Goal: Transaction & Acquisition: Purchase product/service

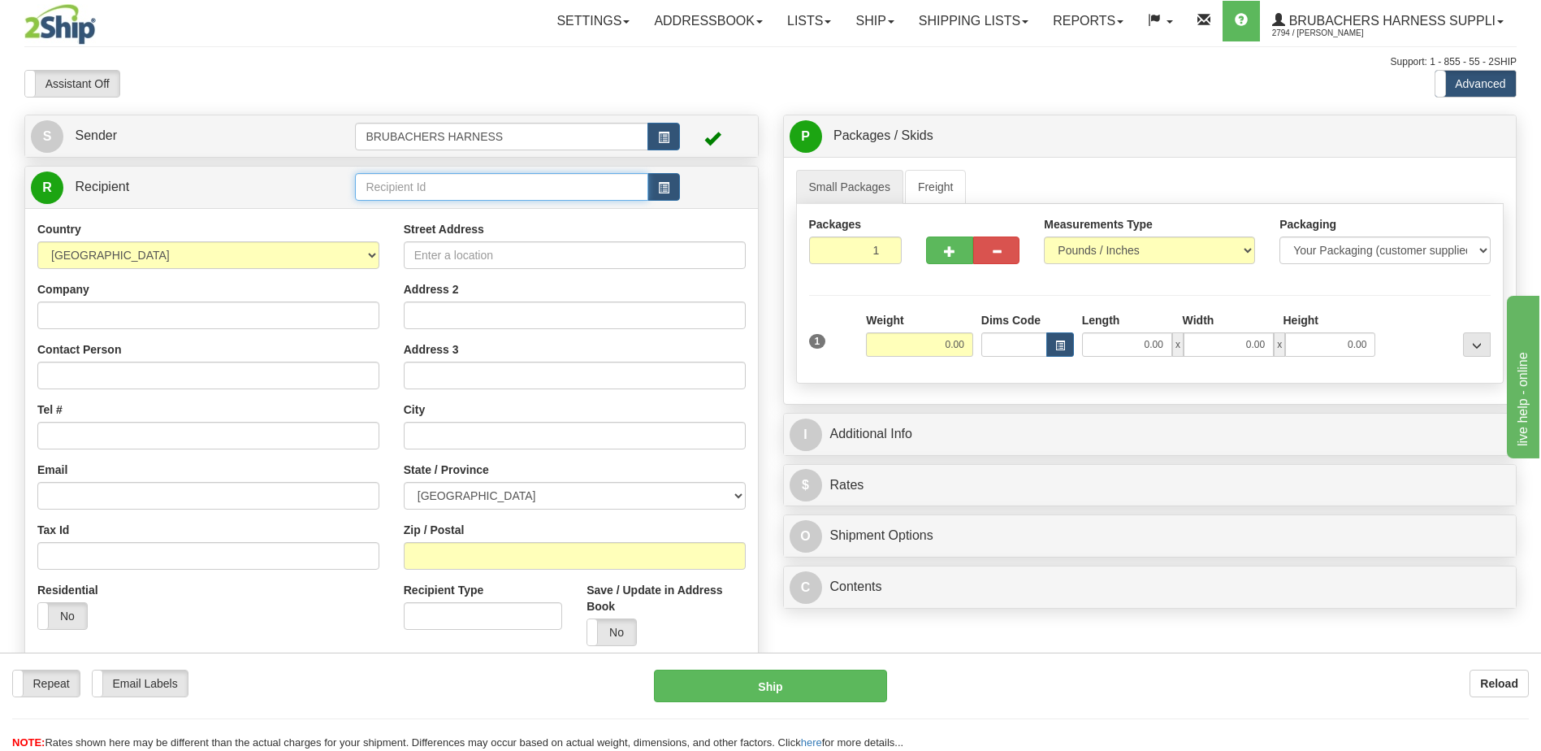
click at [467, 185] on input "text" at bounding box center [501, 187] width 292 height 28
click at [447, 211] on div "BRUBACHERS HARNESS" at bounding box center [498, 212] width 277 height 18
type input "BRUBACHERS HARNESS"
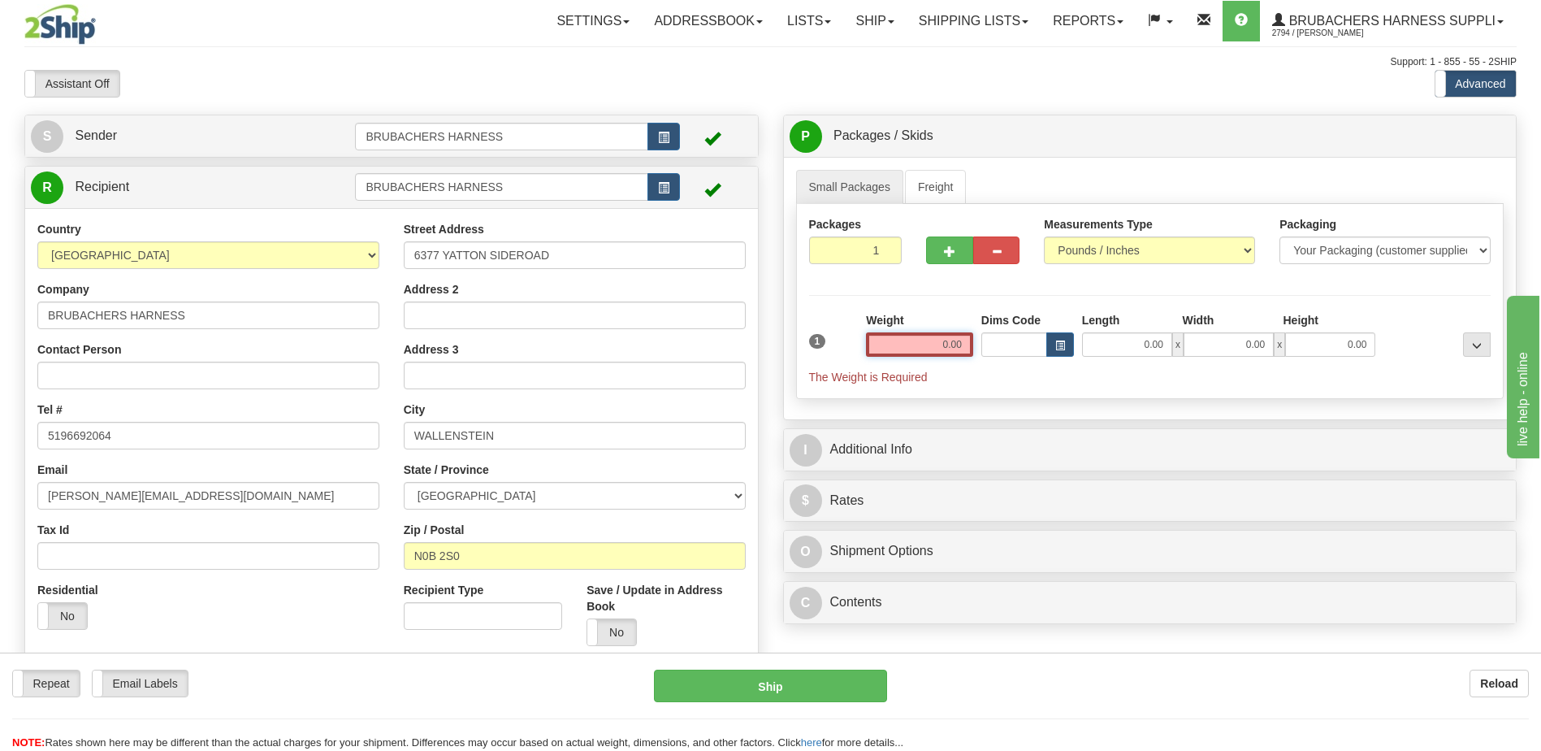
drag, startPoint x: 930, startPoint y: 346, endPoint x: 996, endPoint y: 344, distance: 65.8
click at [996, 344] on div "1 Weight 0.00 Dims Code 0.00" at bounding box center [1150, 348] width 691 height 73
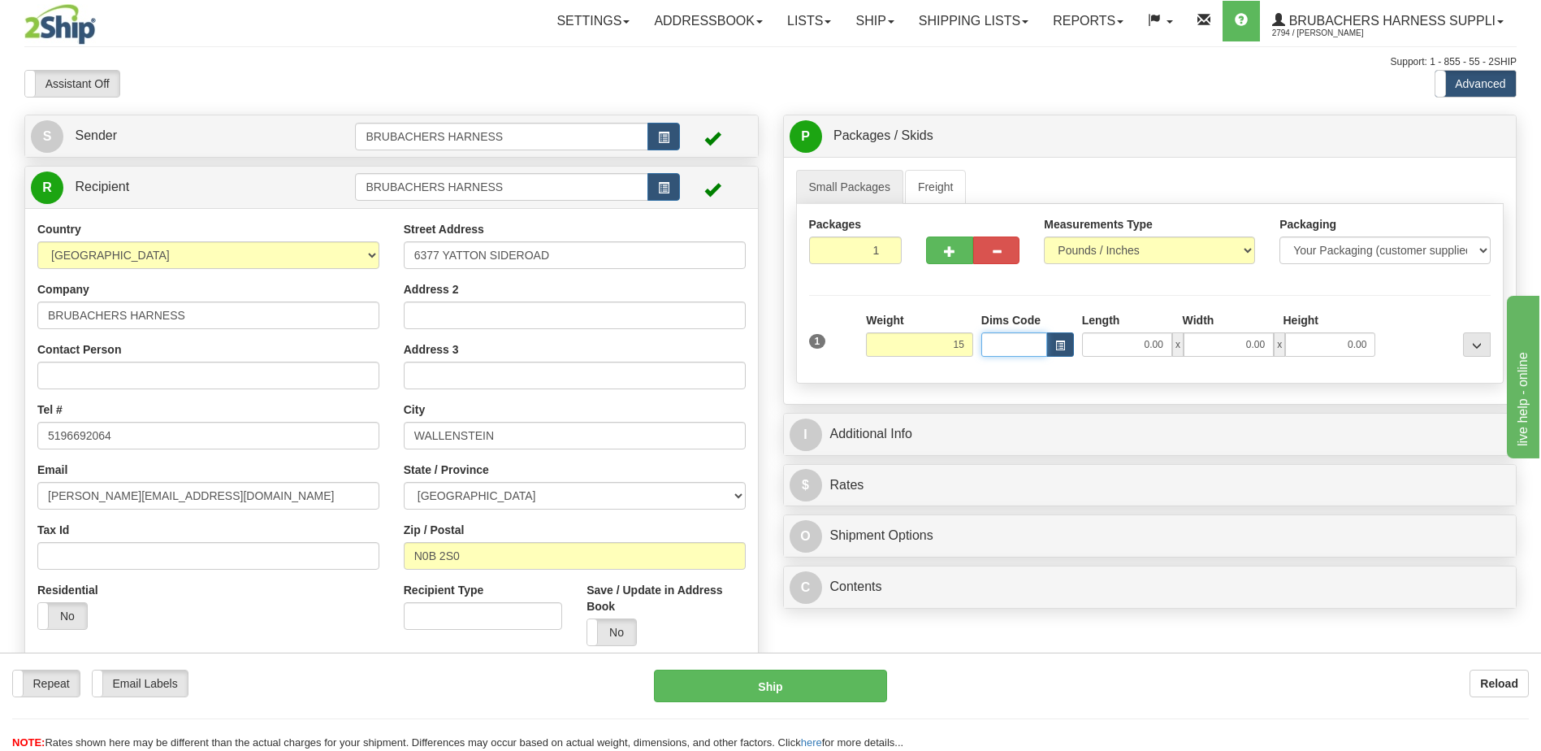
type input "15.00"
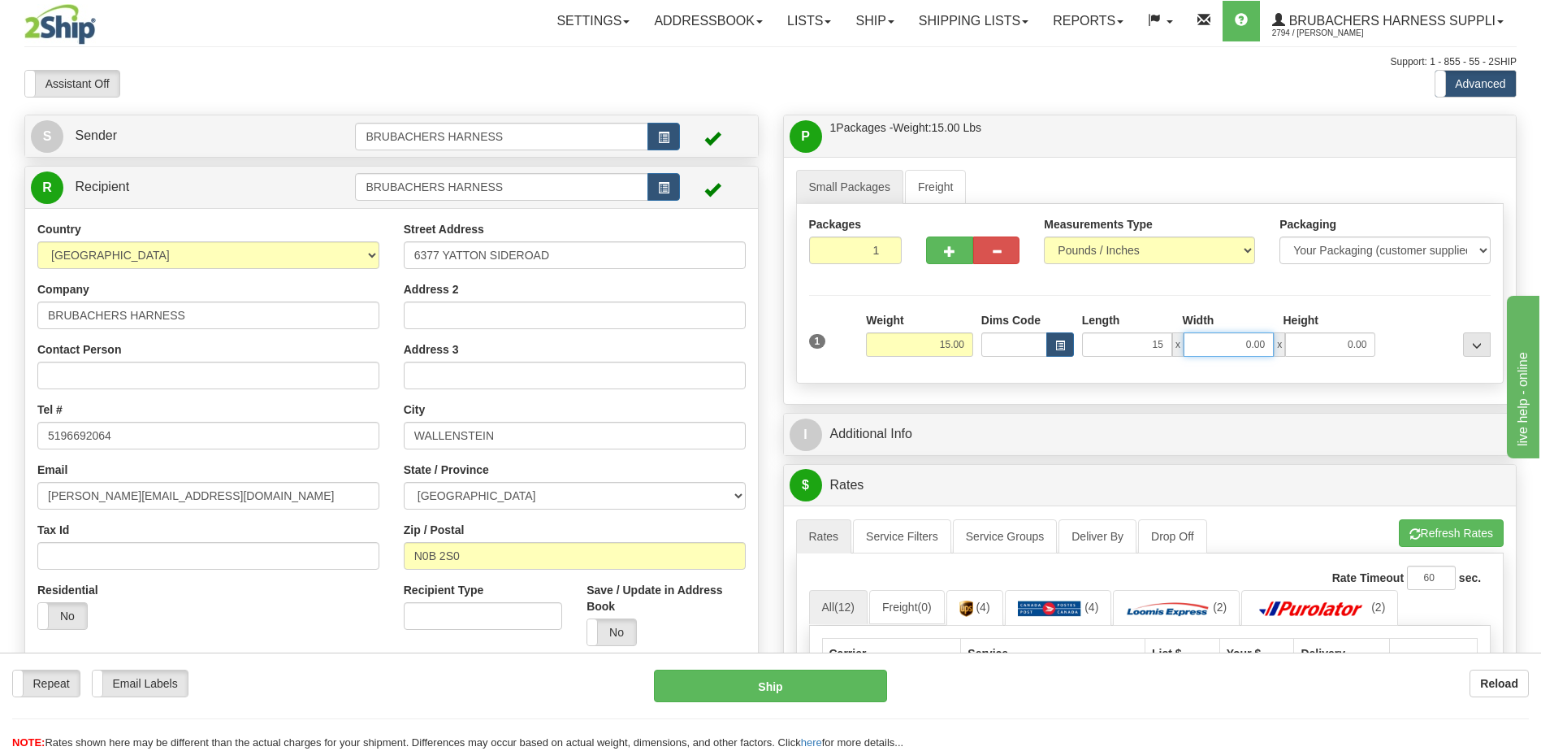
type input "15.00"
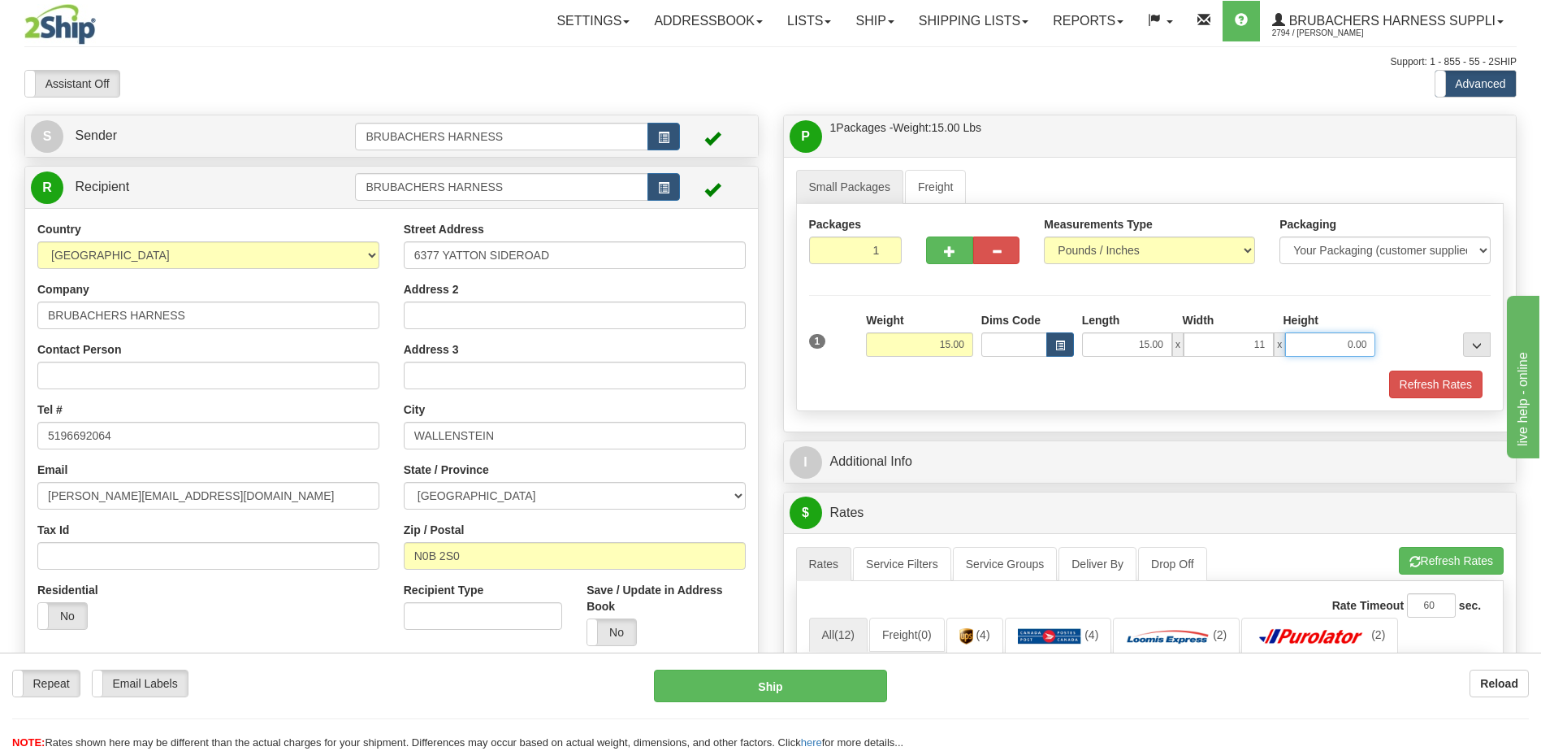
type input "11.00"
type input "15.00"
click at [945, 248] on span "button" at bounding box center [949, 251] width 11 height 11
radio input "true"
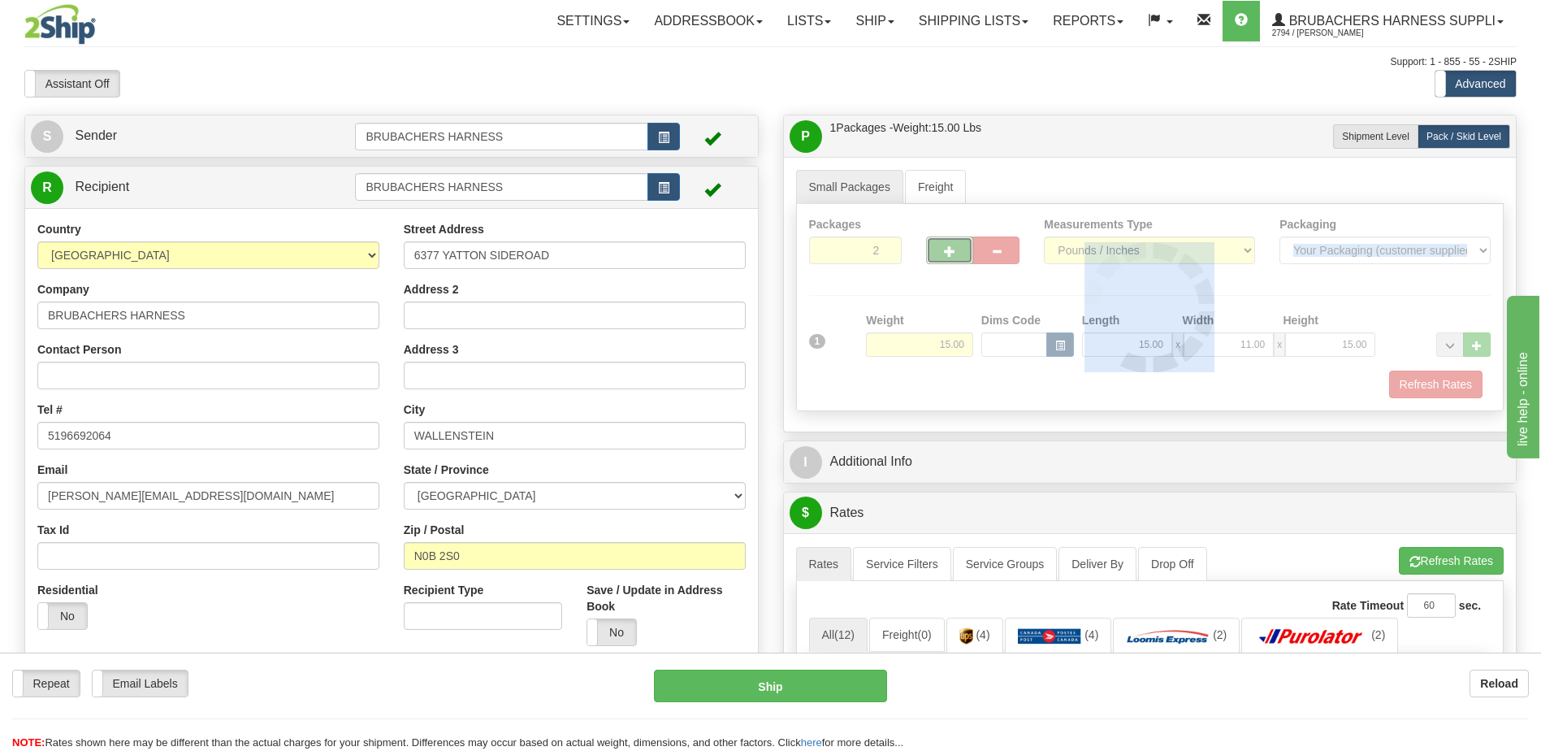
click at [945, 248] on div at bounding box center [1150, 307] width 707 height 206
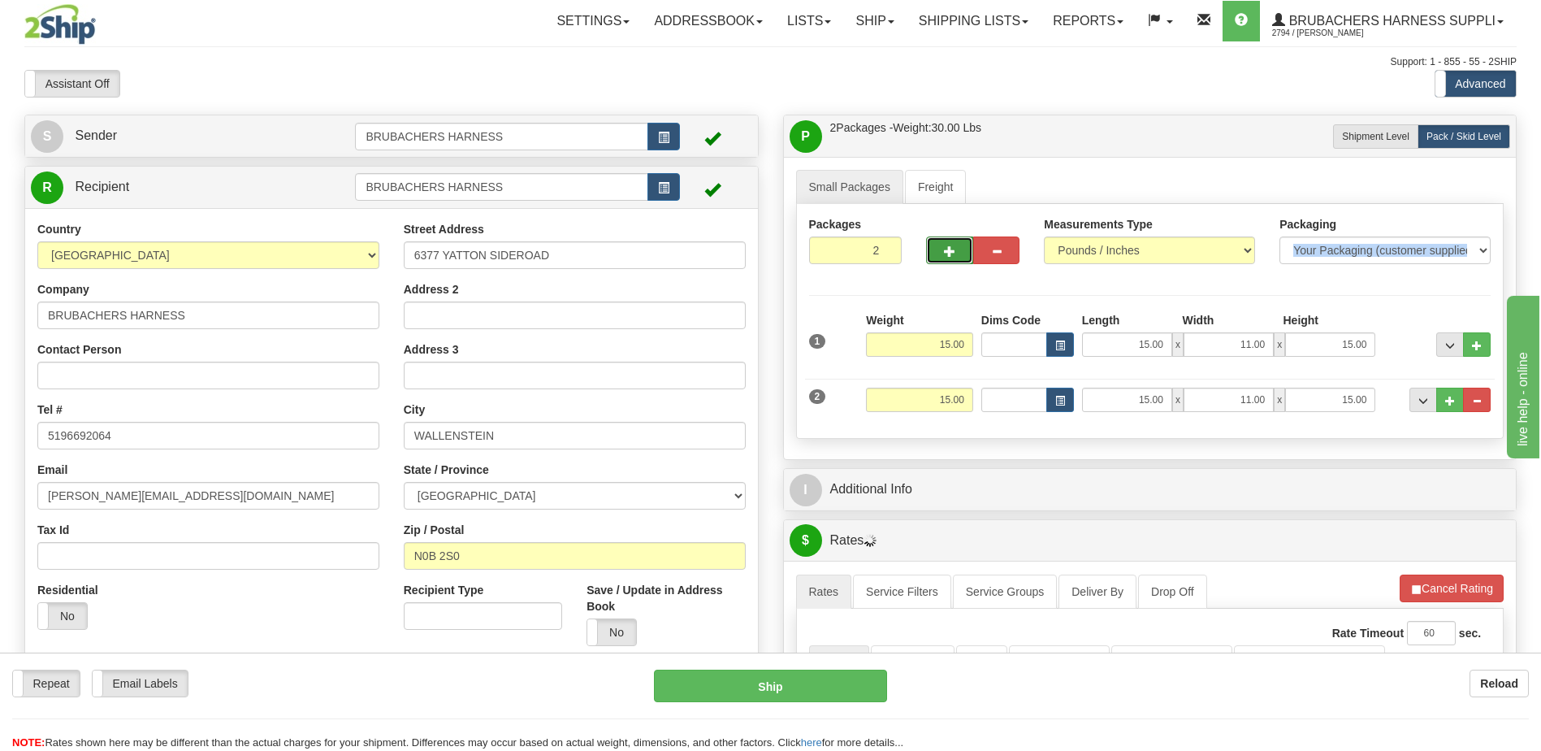
click at [945, 248] on span "button" at bounding box center [949, 251] width 11 height 11
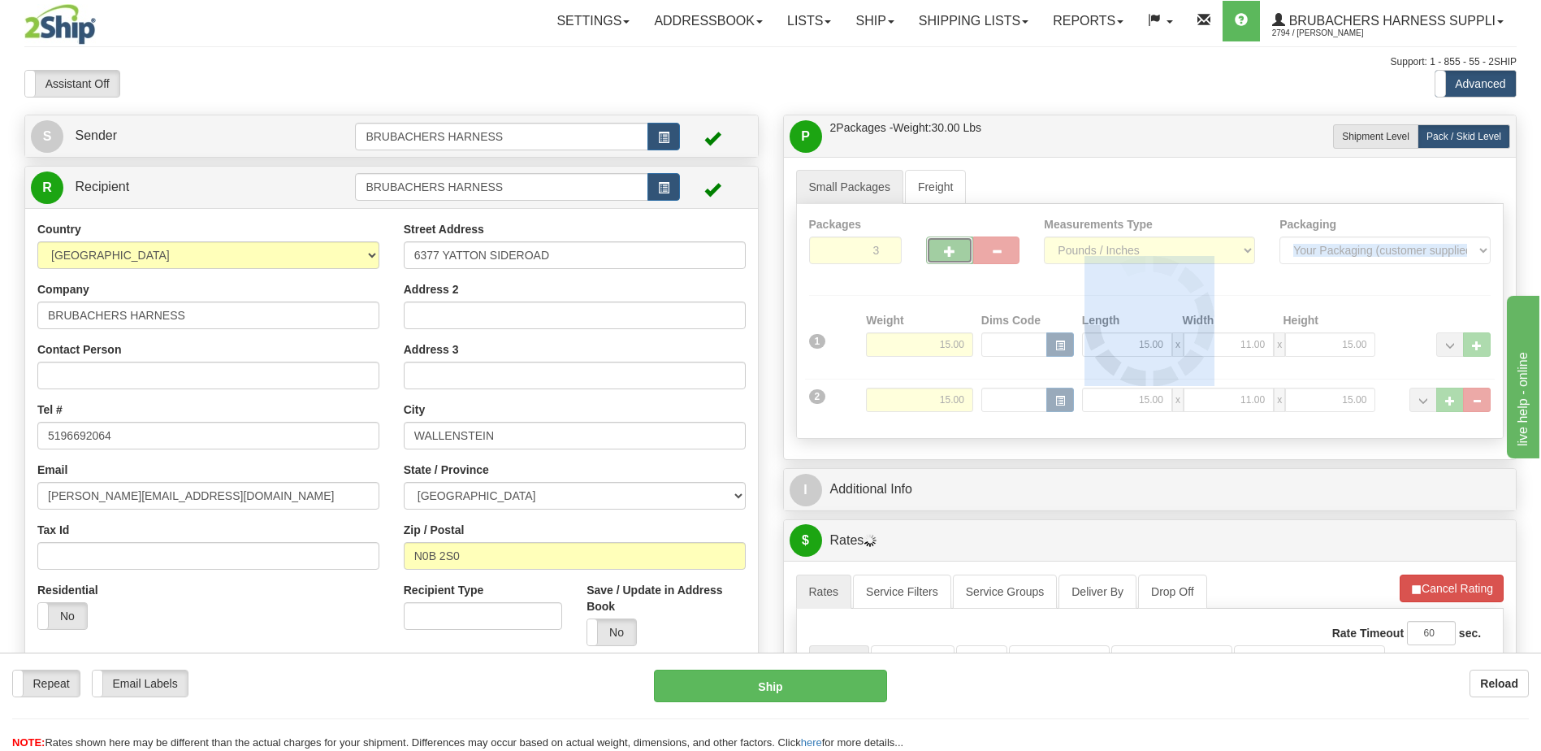
click at [945, 248] on div at bounding box center [1150, 321] width 707 height 234
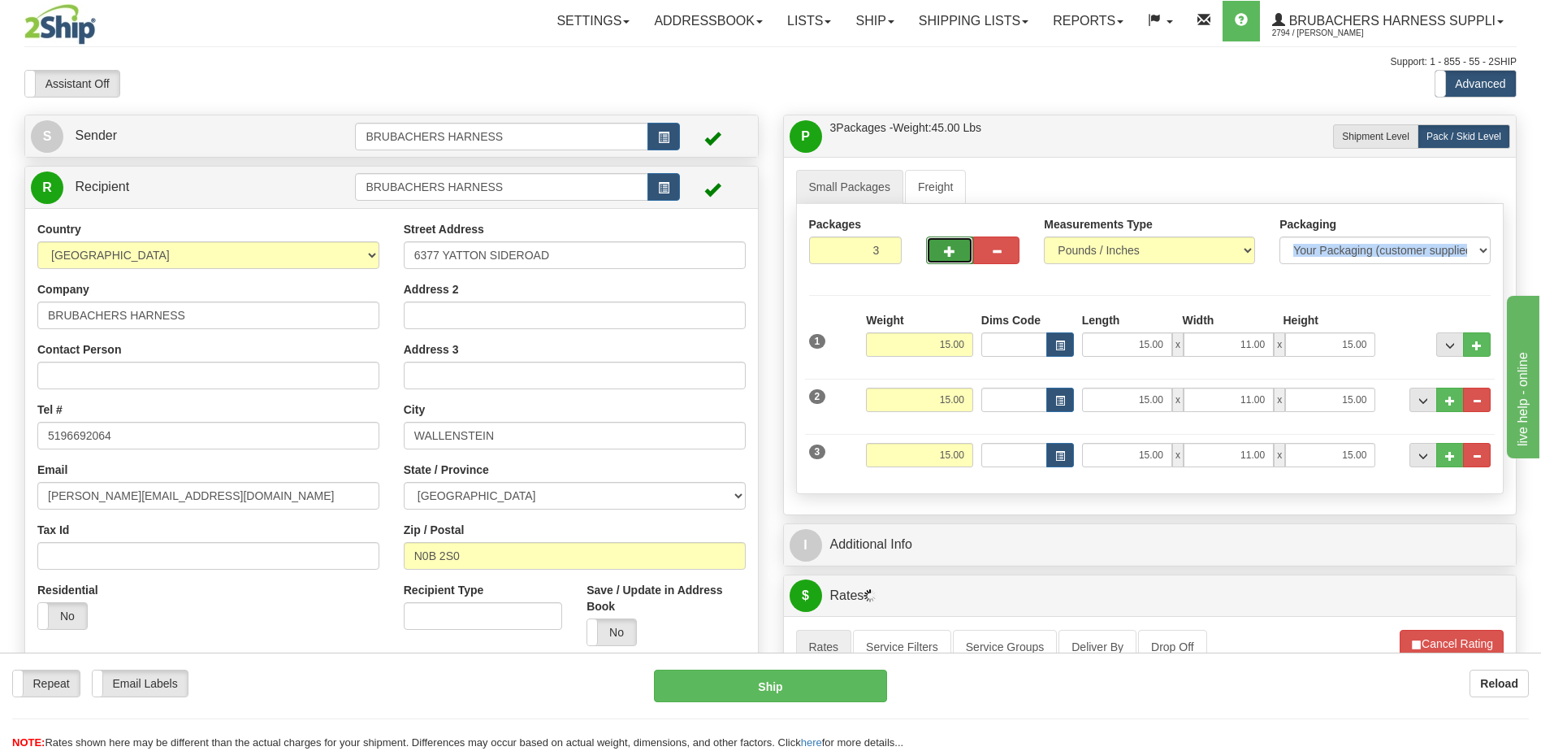
click at [945, 248] on span "button" at bounding box center [949, 251] width 11 height 11
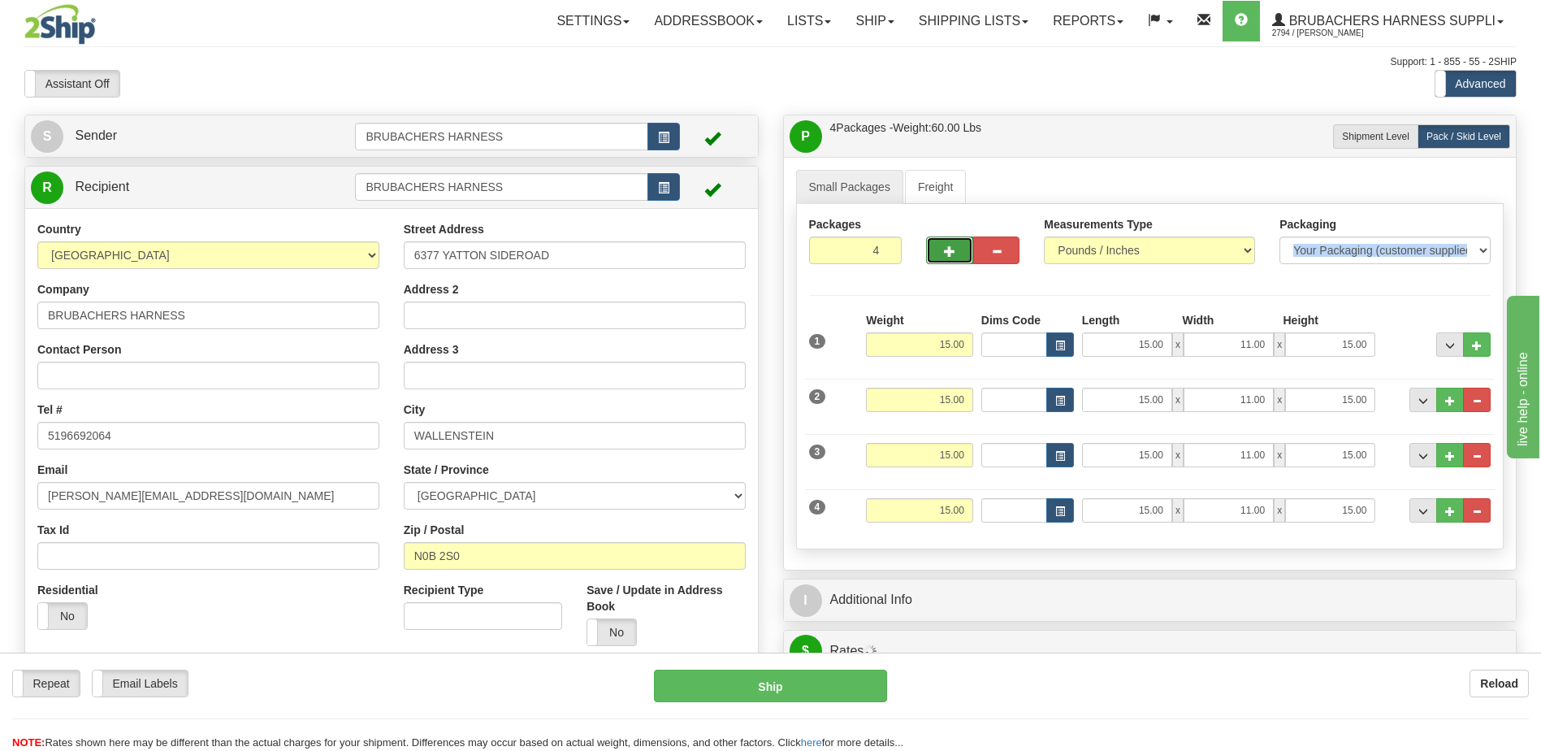
click at [945, 248] on span "button" at bounding box center [949, 251] width 11 height 11
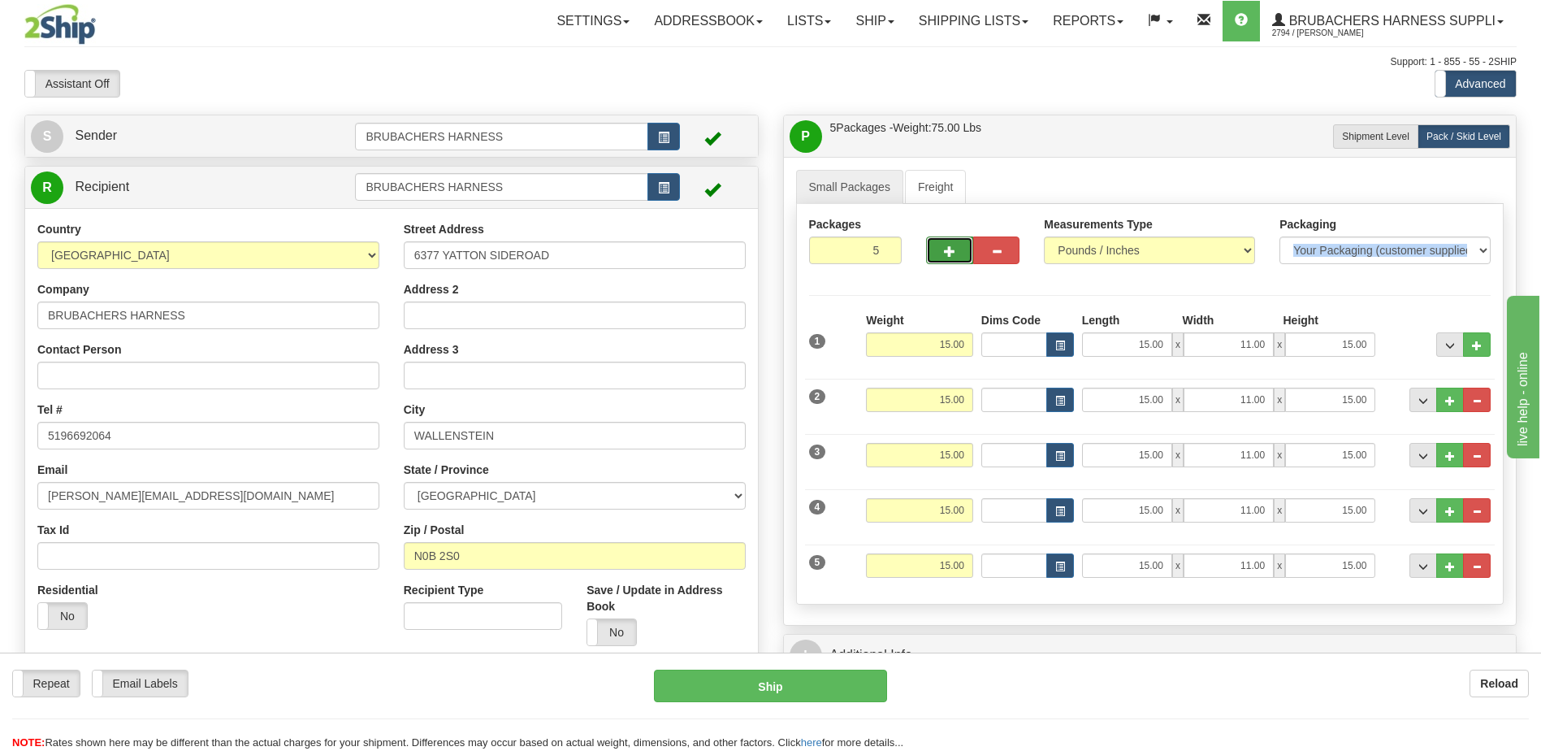
click at [945, 248] on span "button" at bounding box center [949, 251] width 11 height 11
type input "6"
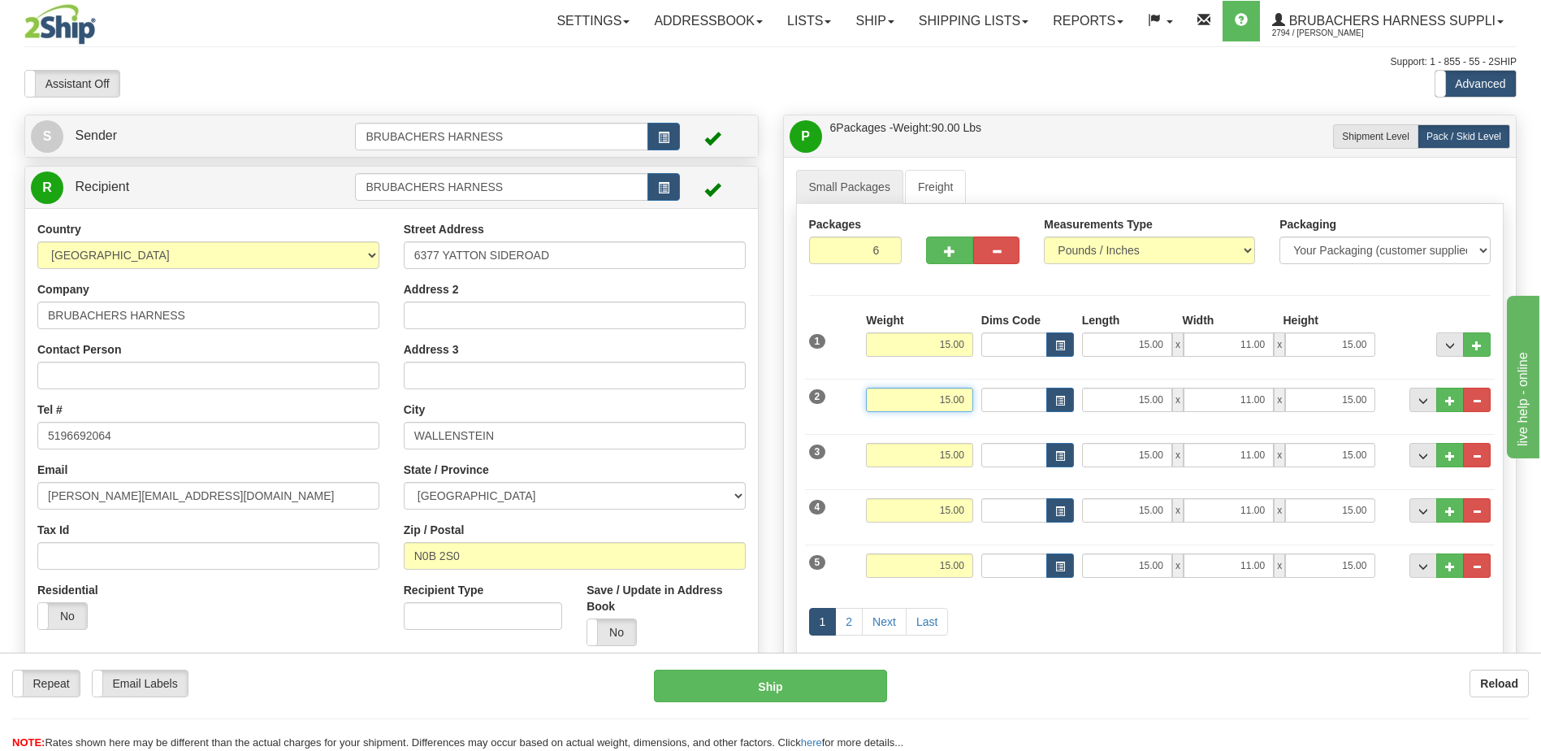
drag, startPoint x: 925, startPoint y: 404, endPoint x: 1001, endPoint y: 401, distance: 75.6
click at [1001, 401] on div "2 Weight 15.00 Dims Code Length Width Height" at bounding box center [1150, 397] width 691 height 54
type input "17.00"
type input "22.00"
type input "10.00"
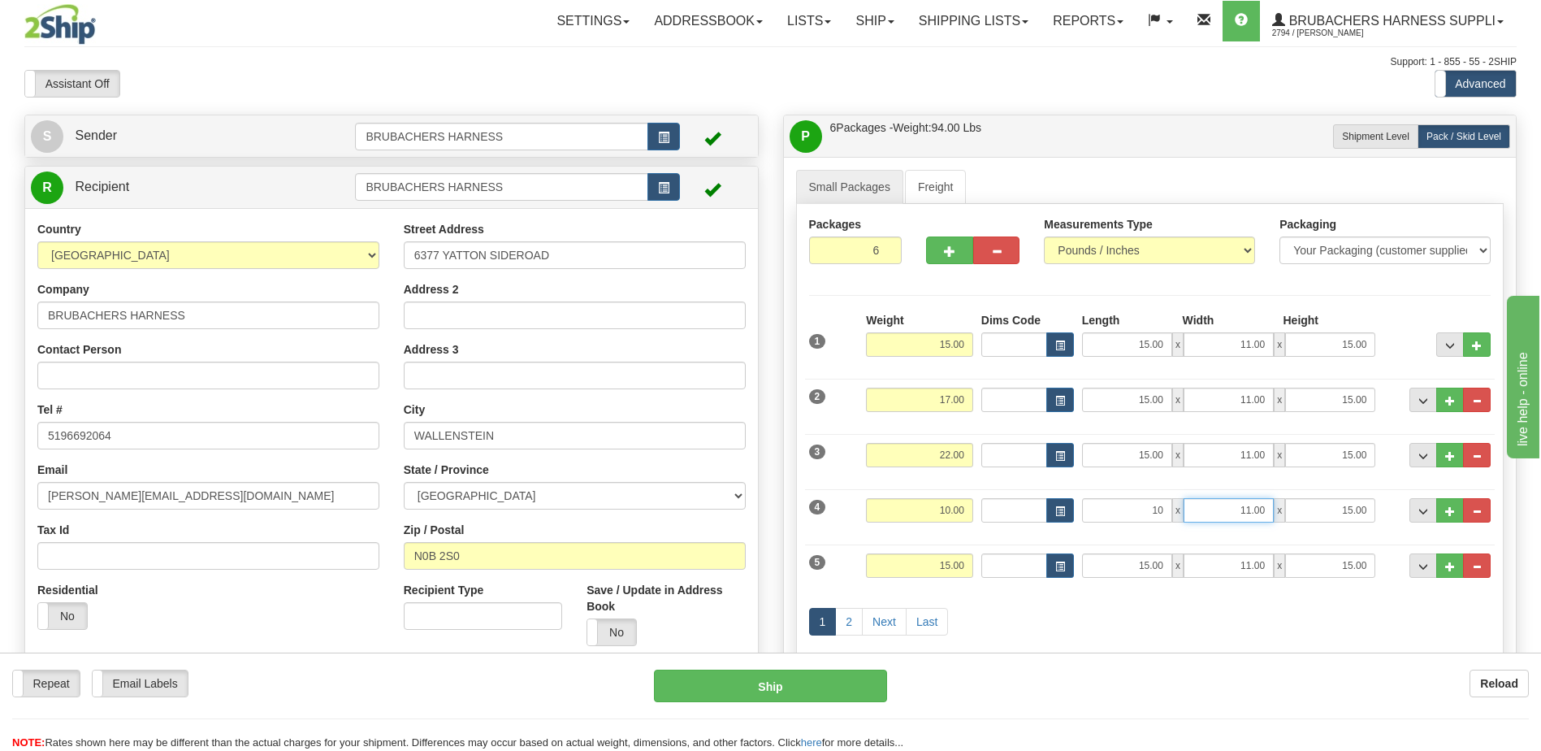
type input "10.00"
type input "12.00"
type input "10.00"
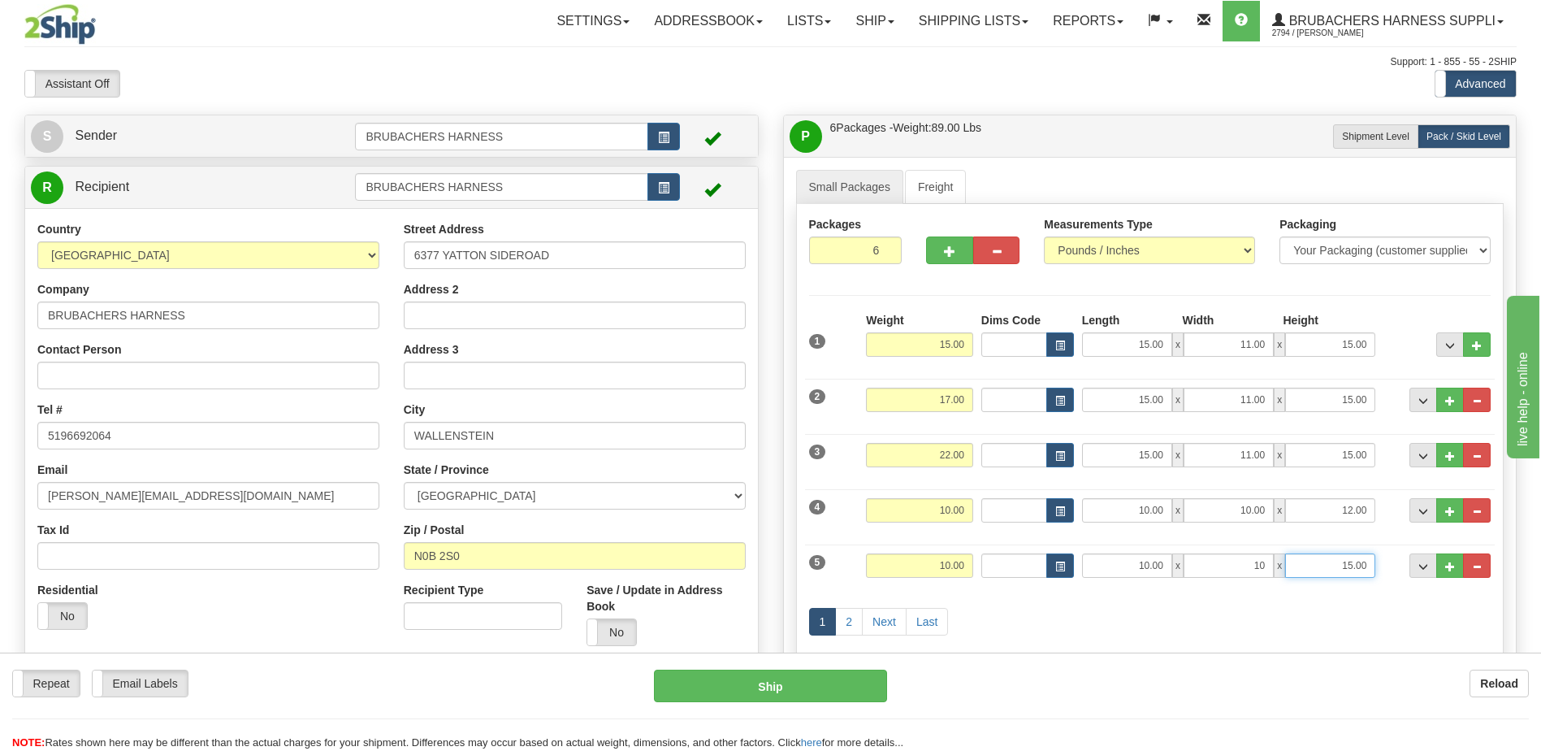
type input "10.00"
type input "12.00"
click at [878, 616] on link "Next" at bounding box center [884, 622] width 45 height 28
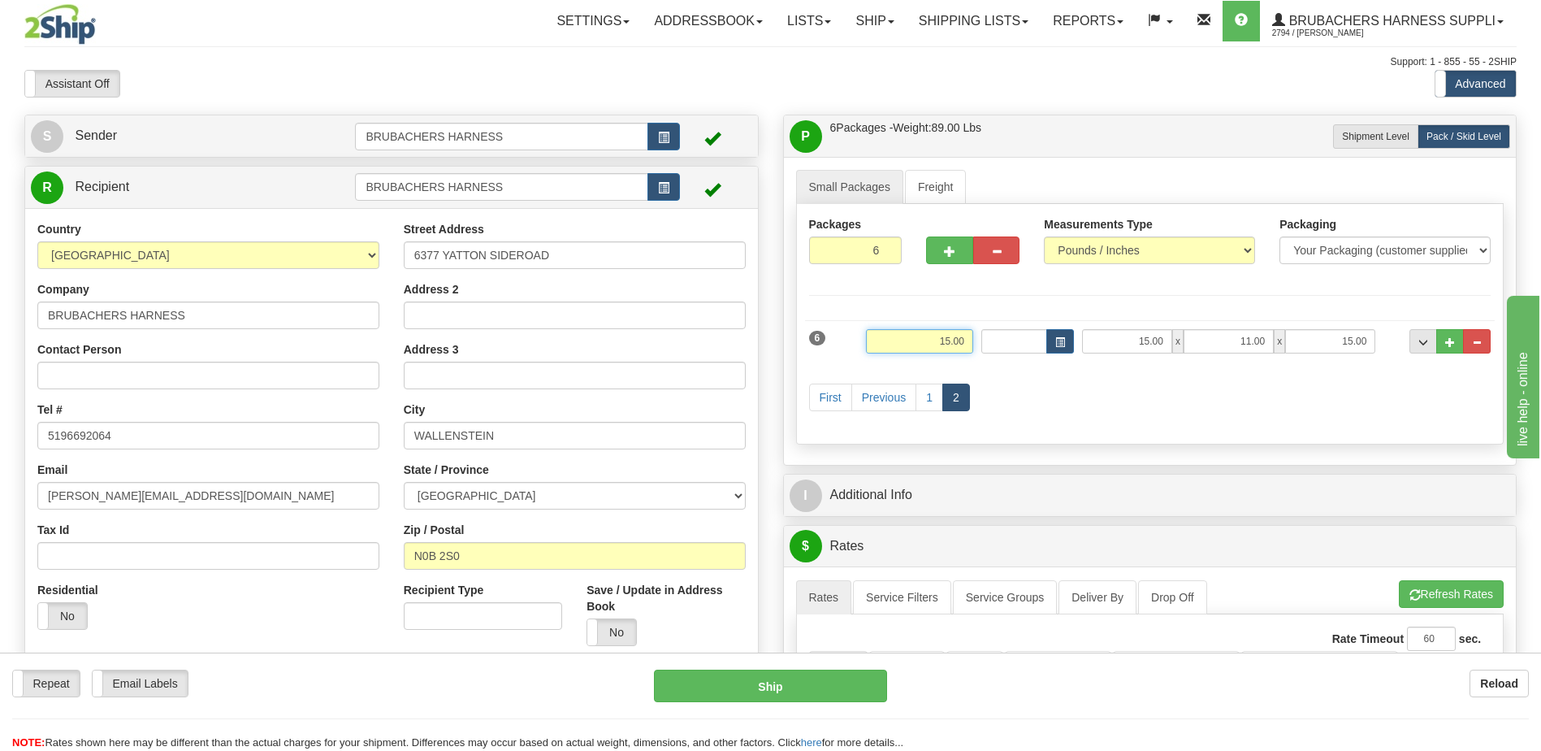
drag, startPoint x: 925, startPoint y: 342, endPoint x: 977, endPoint y: 331, distance: 53.9
click at [977, 331] on div "6 Weight 15.00 Dims Code Length Width Height" at bounding box center [1150, 339] width 691 height 54
type input "10.00"
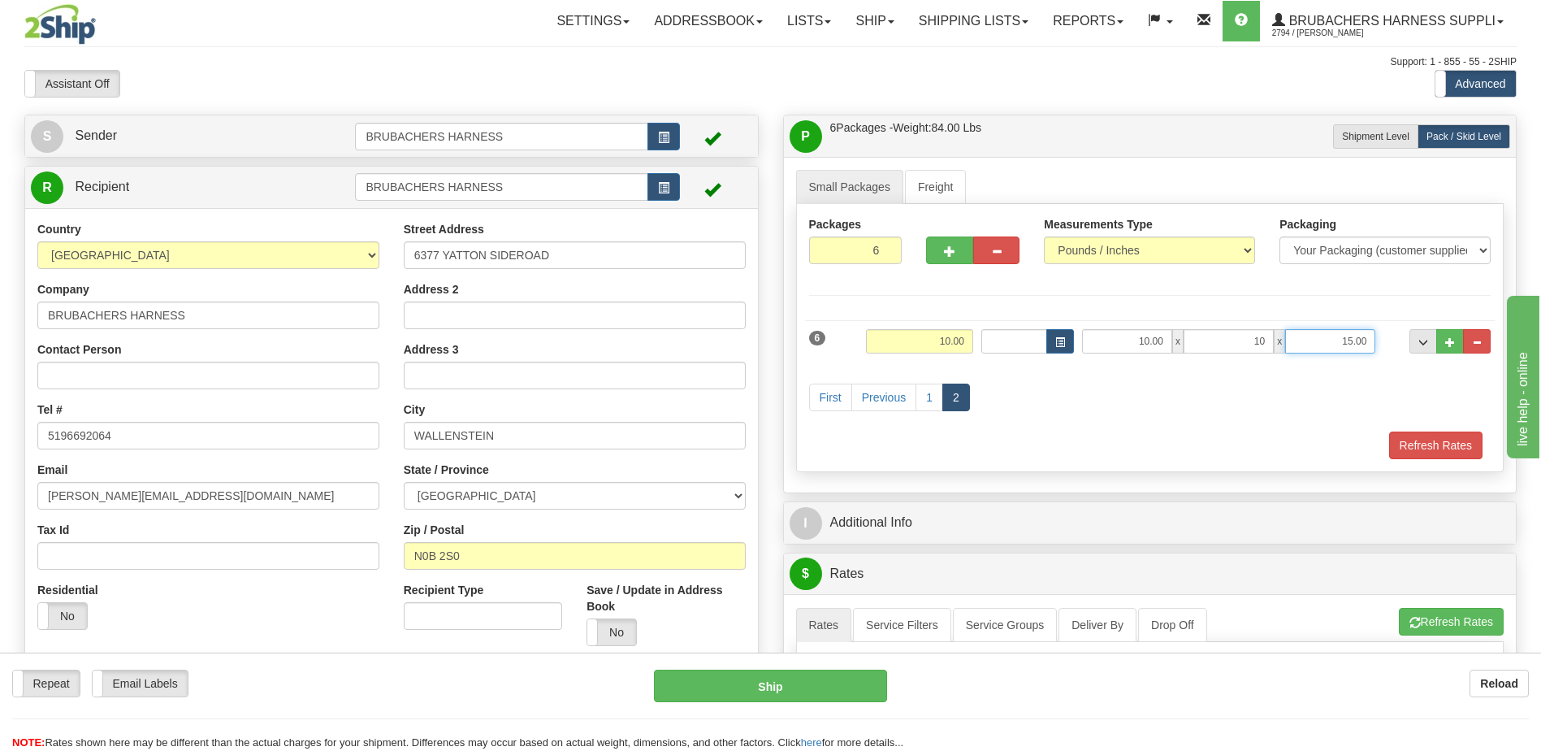
type input "10.00"
type input "12.00"
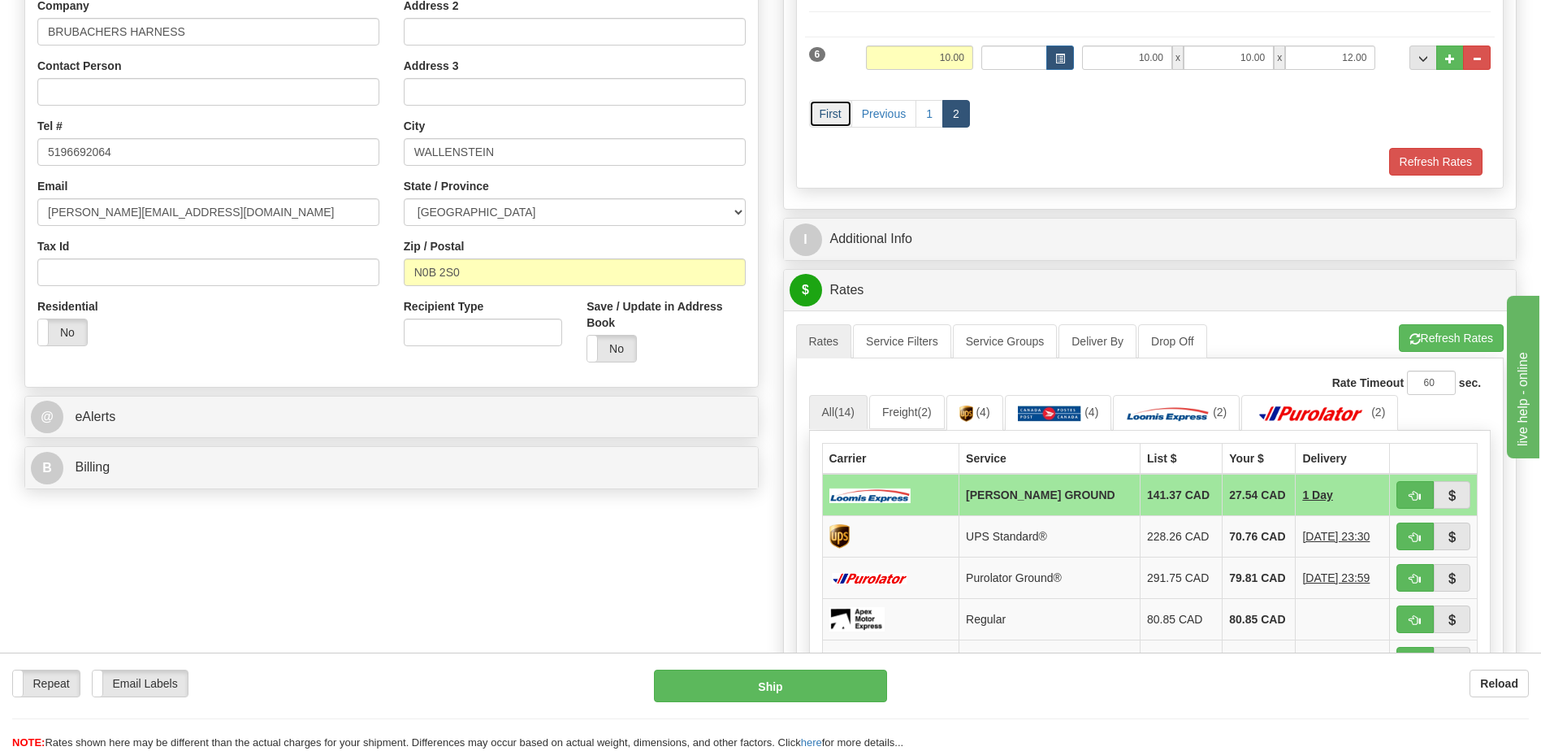
scroll to position [406, 0]
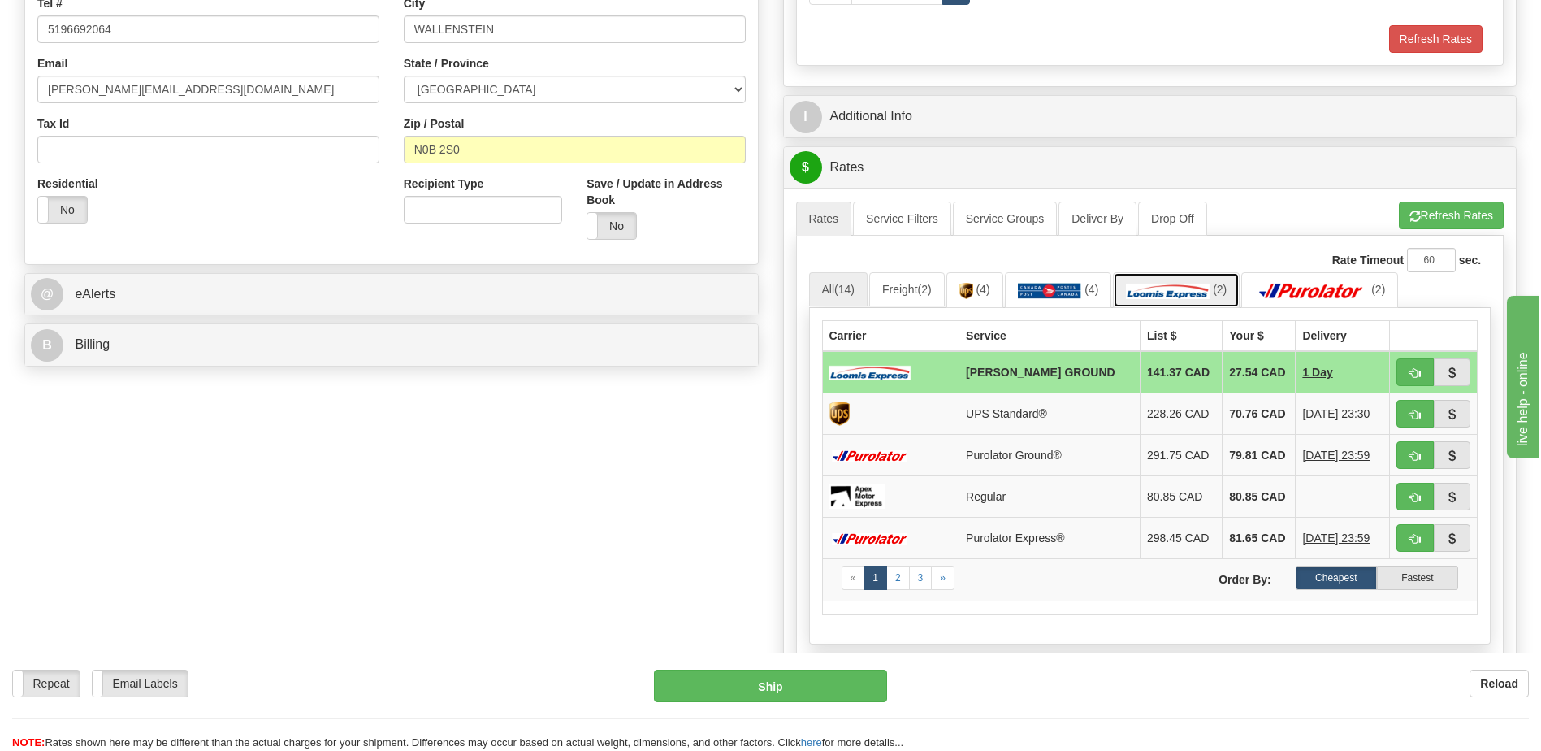
click at [1150, 287] on img at bounding box center [1168, 291] width 84 height 16
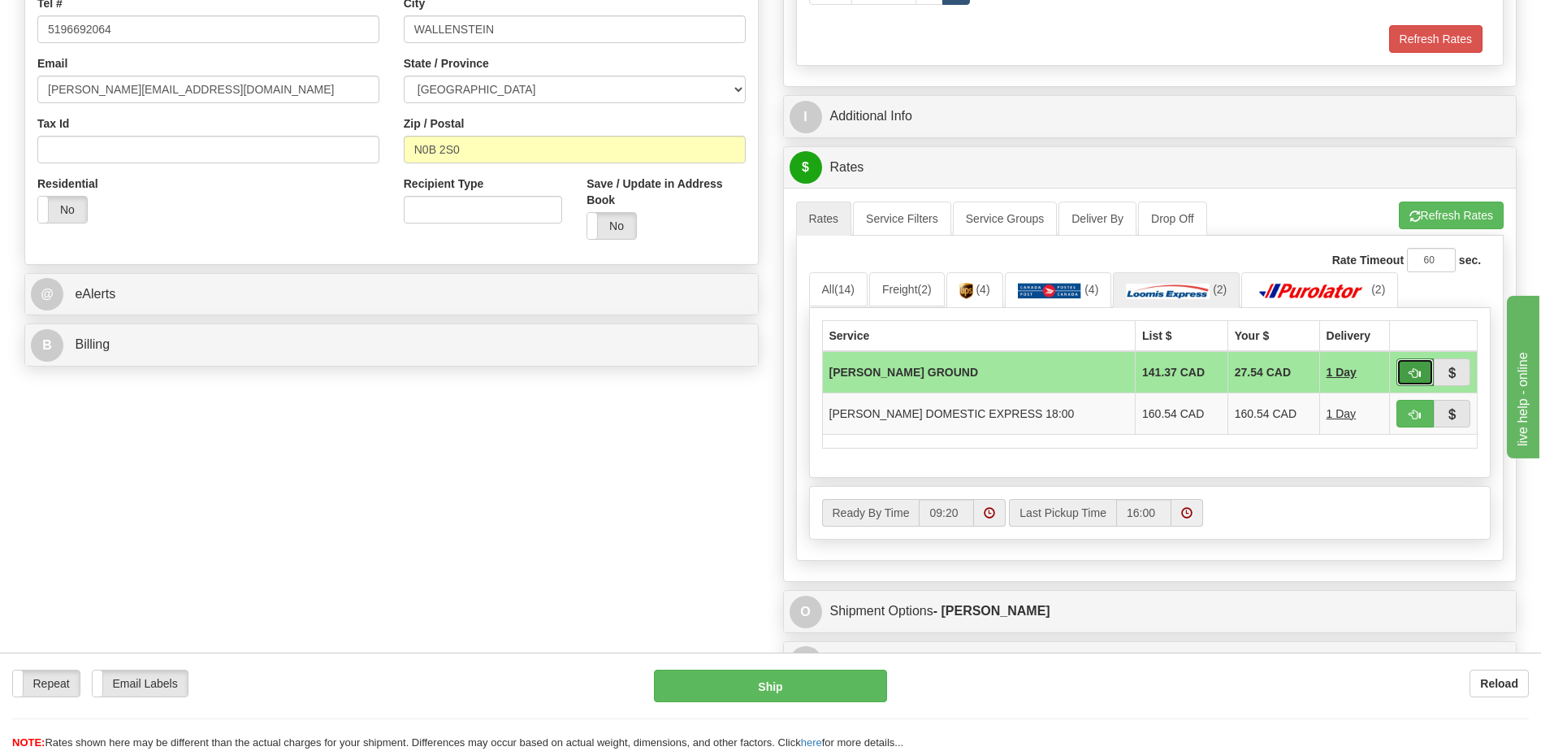
click at [1405, 366] on button "button" at bounding box center [1415, 372] width 37 height 28
type input "DD"
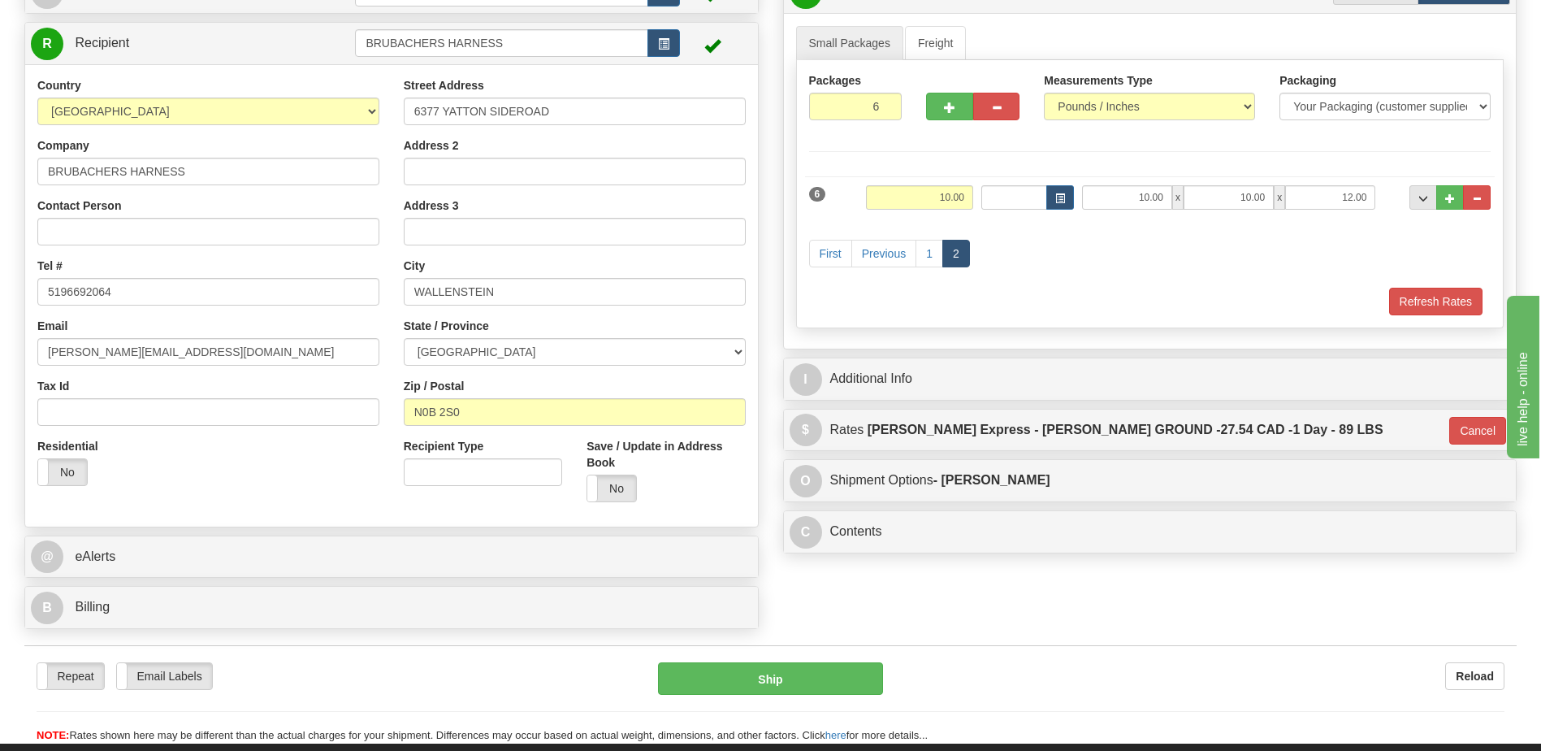
scroll to position [244, 0]
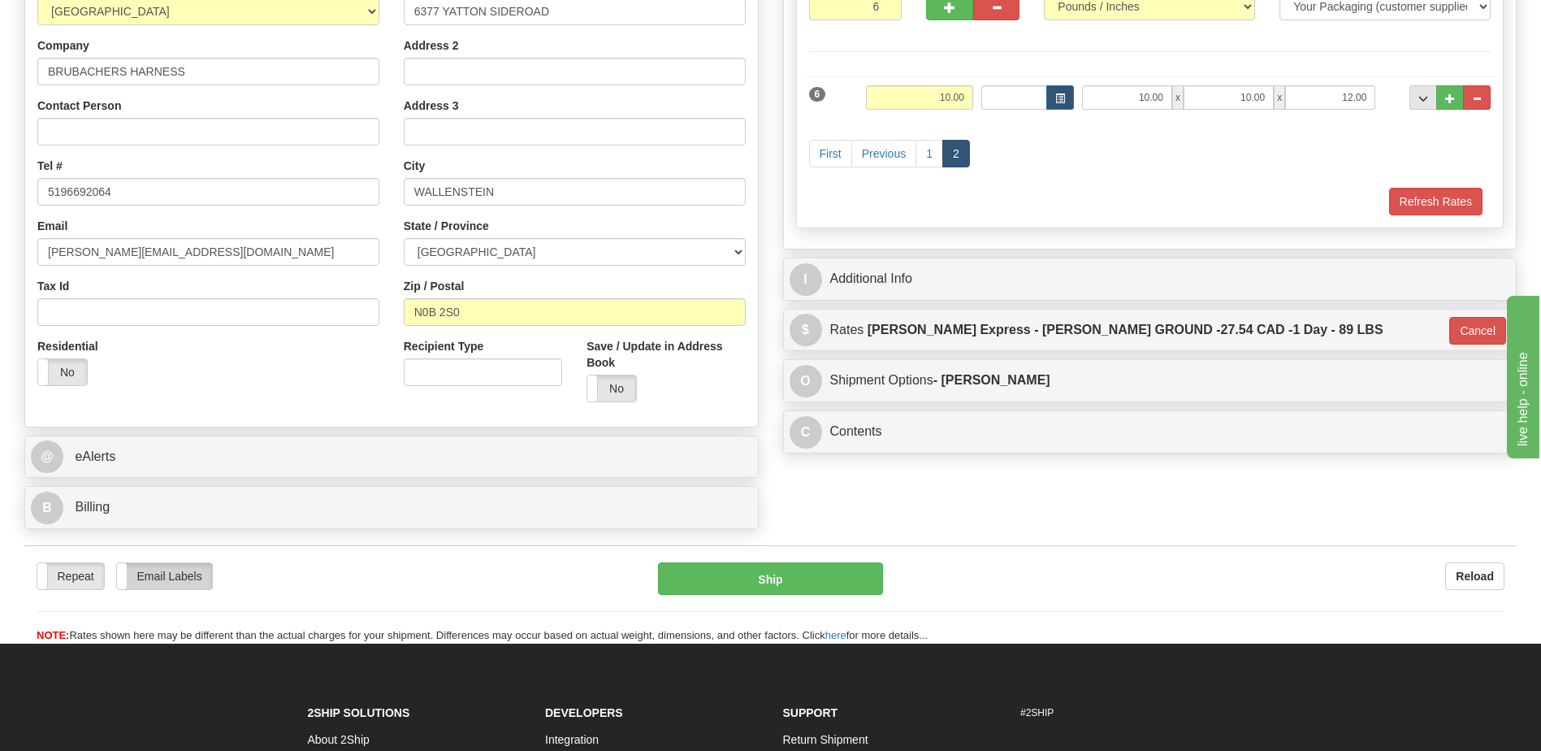
click at [139, 583] on label "Email Labels" at bounding box center [164, 576] width 95 height 26
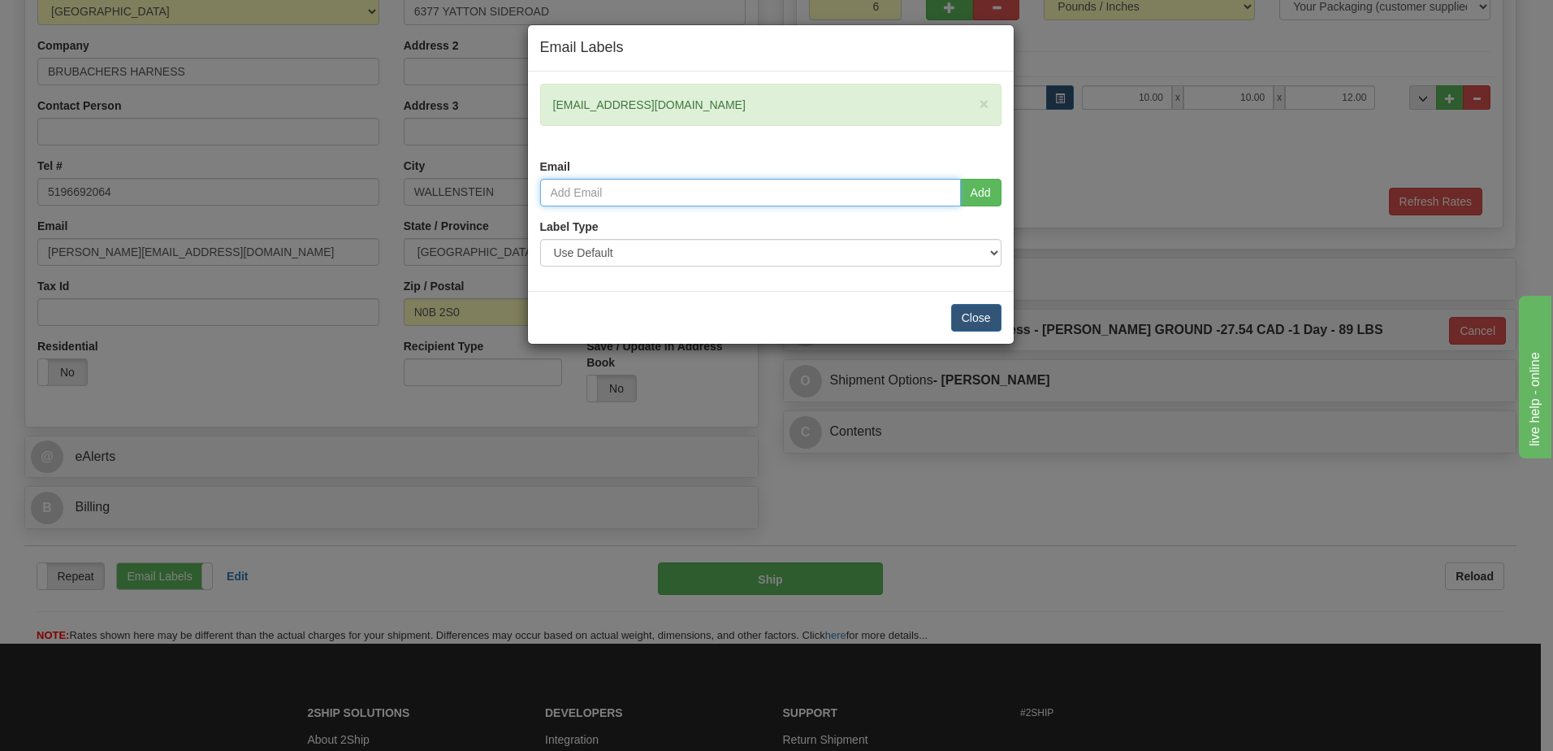
click at [593, 192] on input "email" at bounding box center [750, 193] width 421 height 28
type input "noah@brubachersharness.ca"
type input "Brubachers Harness"
click at [1017, 512] on div "Email Labels × shipping@brubachersharness.ca Email noah@brubachersharness.ca Ad…" at bounding box center [776, 375] width 1553 height 751
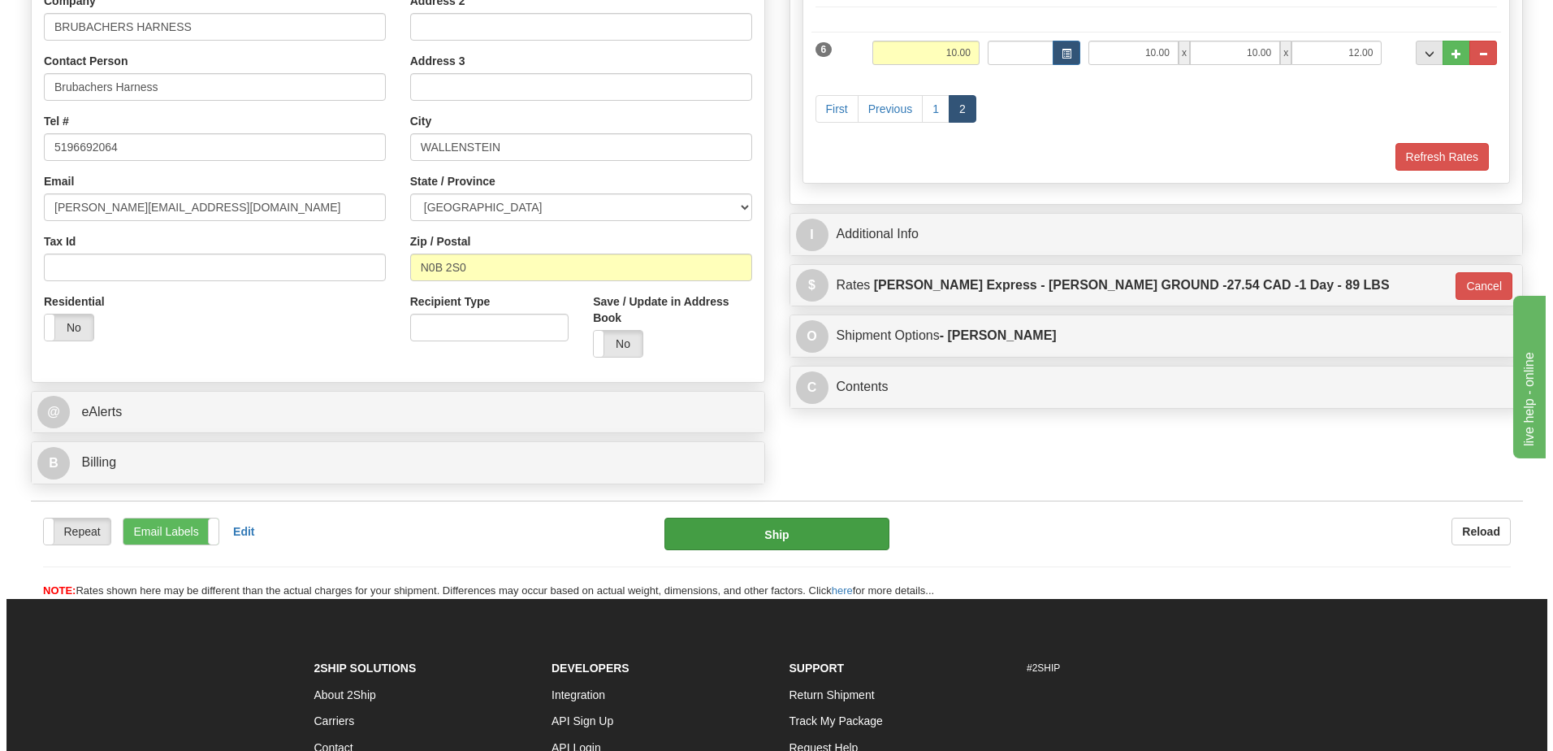
scroll to position [325, 0]
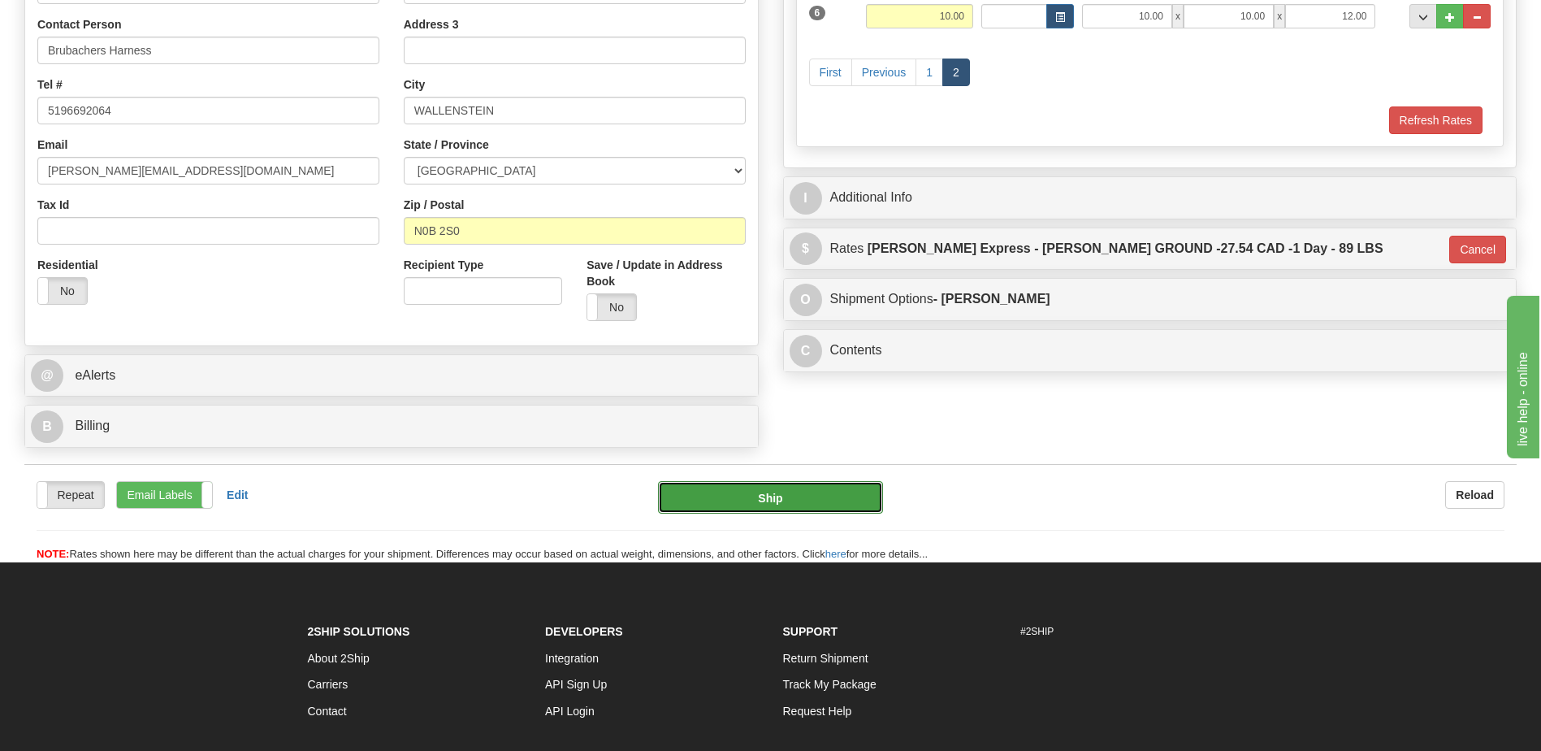
click at [775, 498] on button "Ship" at bounding box center [770, 497] width 224 height 32
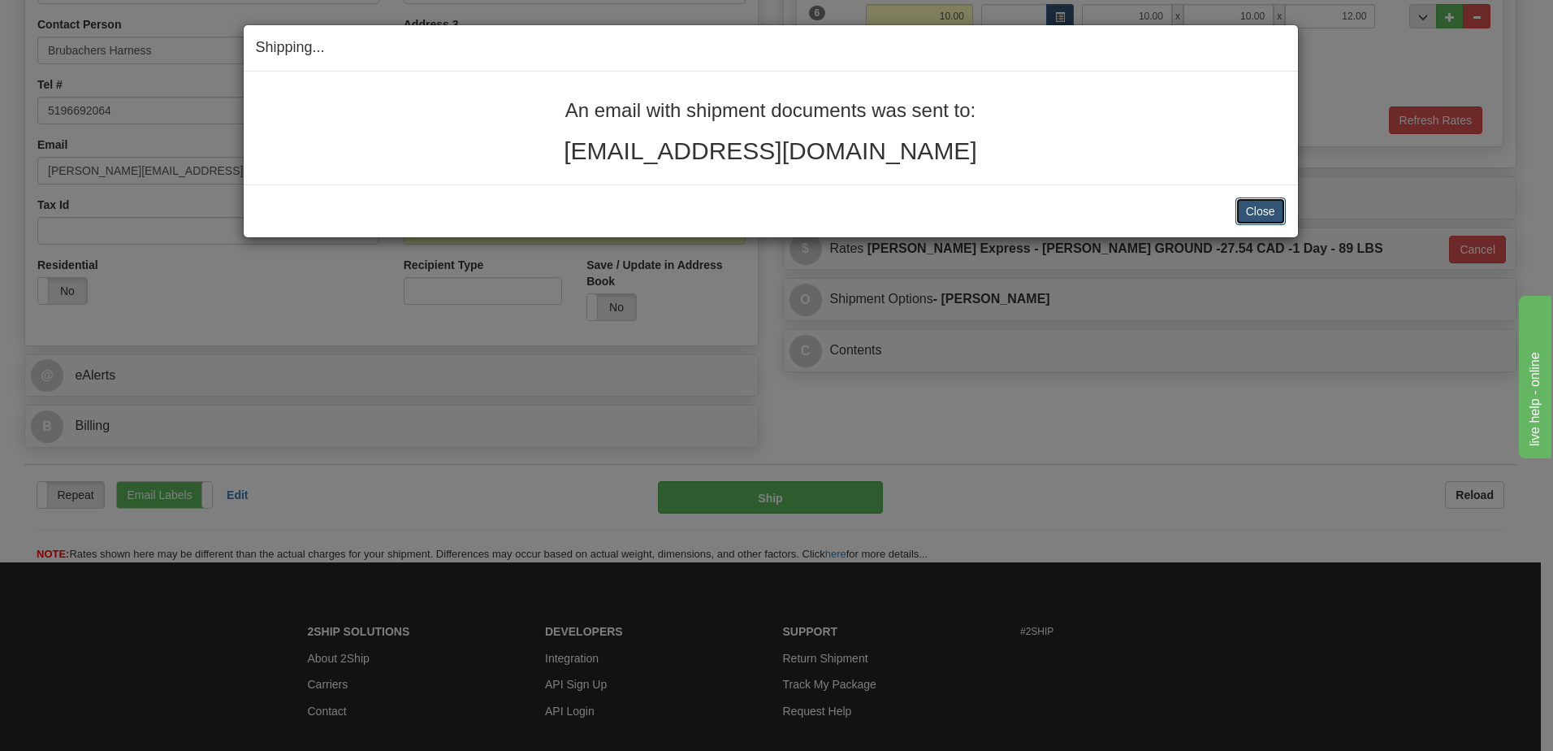
click at [1280, 216] on button "Close" at bounding box center [1261, 211] width 50 height 28
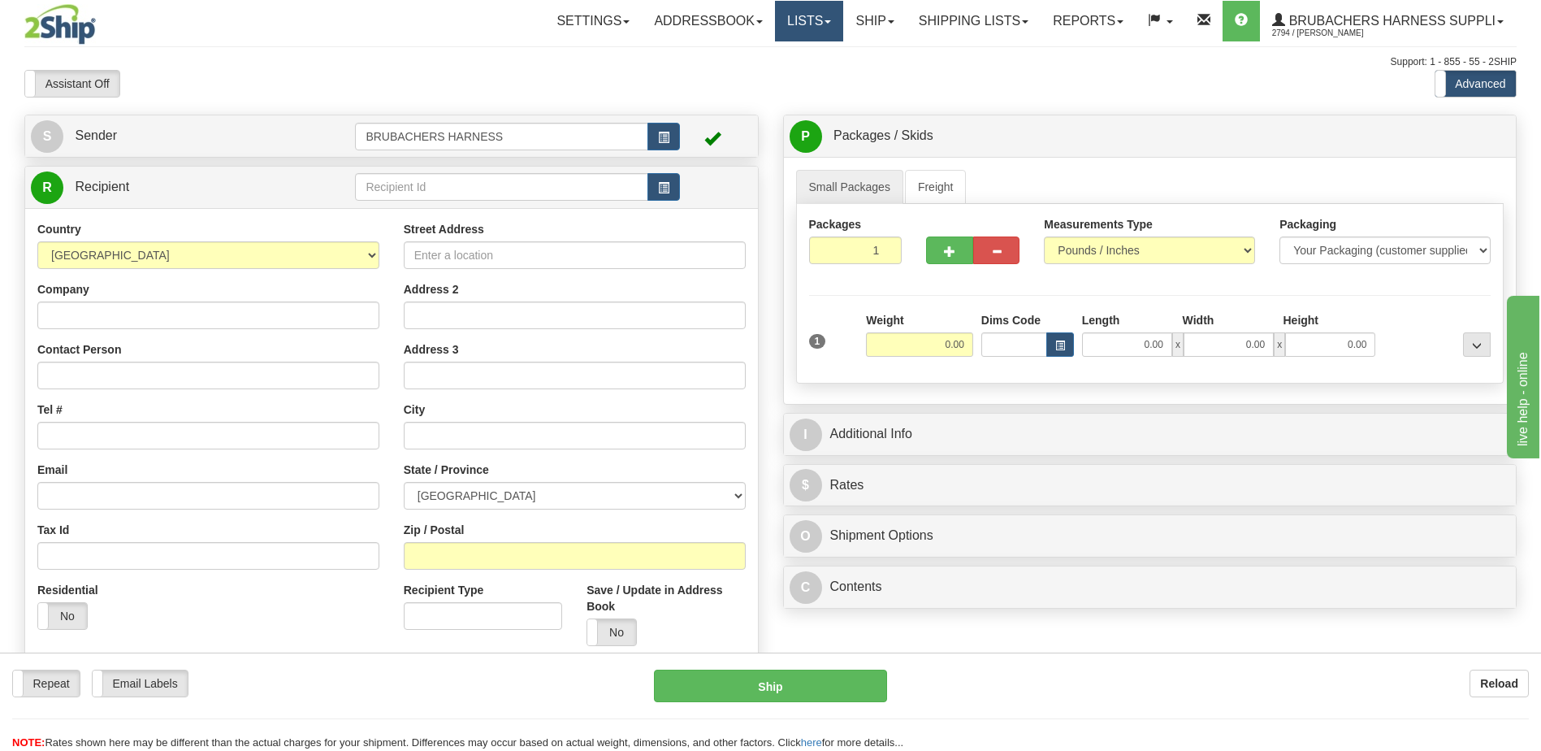
click at [804, 20] on link "Lists" at bounding box center [809, 21] width 68 height 41
click at [893, 68] on div "Support: 1 - 855 - 55 - 2SHIP" at bounding box center [770, 62] width 1492 height 14
click at [858, 74] on div "Assistant On Assistant Off Do a return Do a return Previous Next Standard Advan…" at bounding box center [770, 84] width 1517 height 28
click at [630, 80] on div "Assistant On Assistant Off Do a return Do a return" at bounding box center [328, 84] width 632 height 28
click at [939, 26] on link "Shipping lists" at bounding box center [974, 21] width 134 height 41
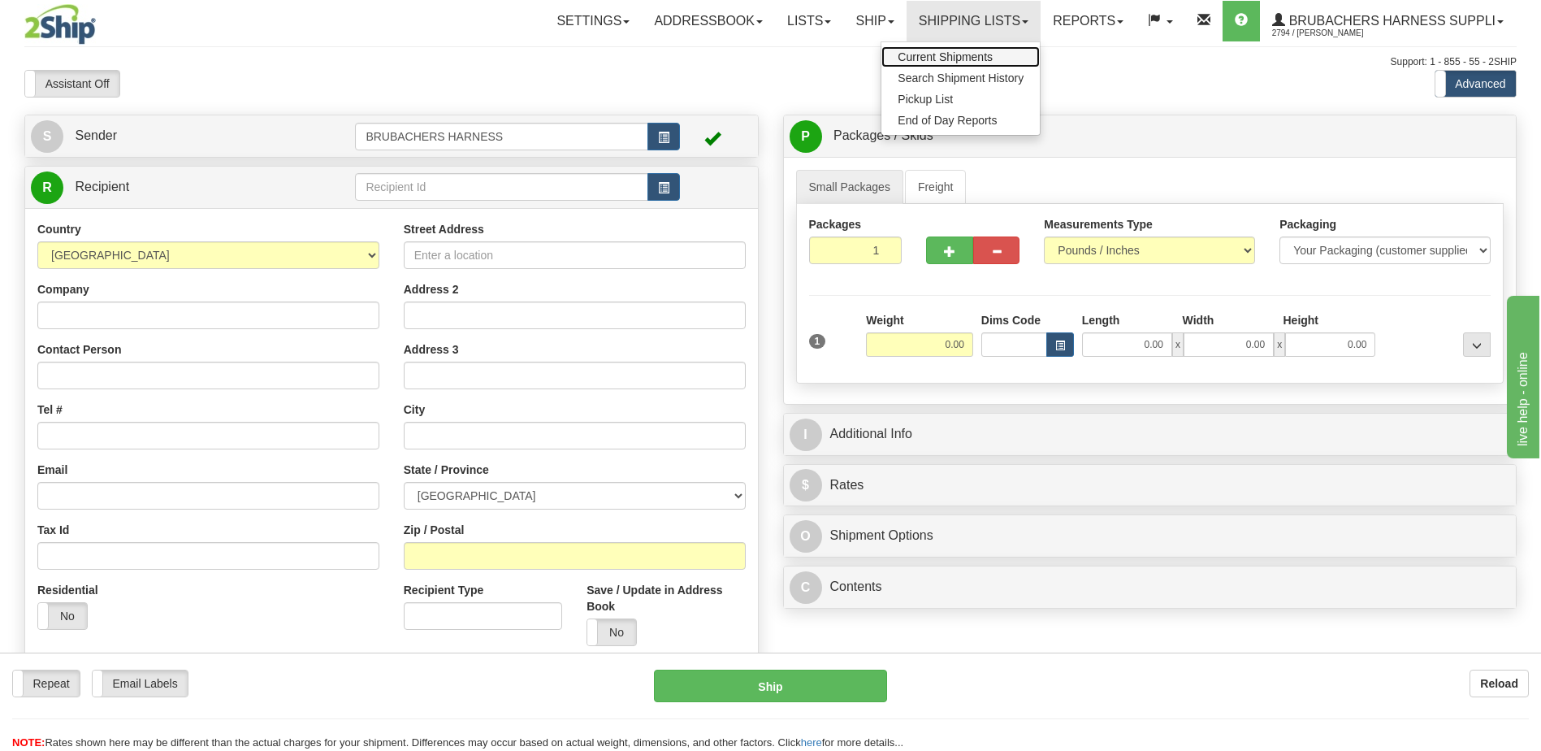
click at [934, 51] on span "Current Shipments" at bounding box center [945, 56] width 95 height 13
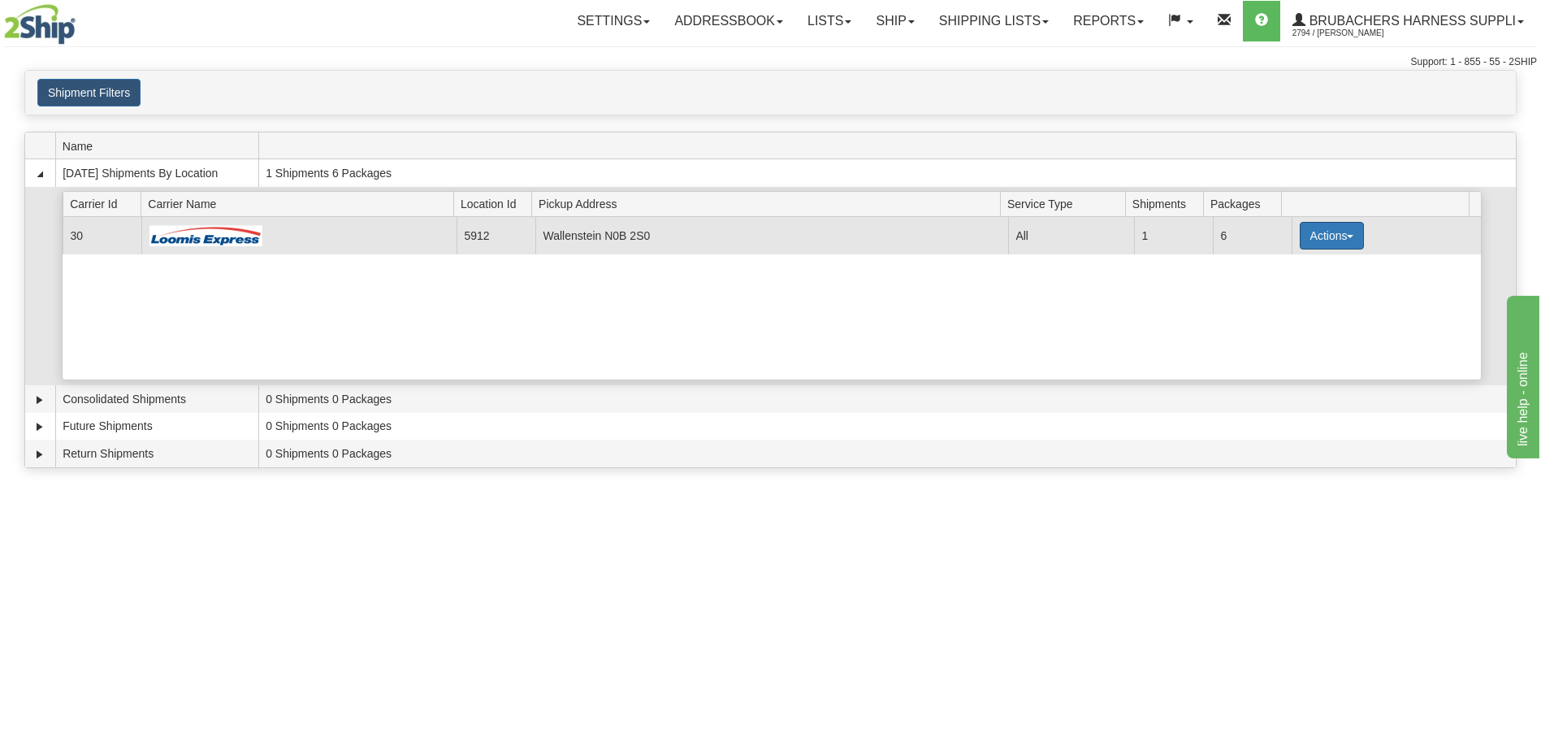
click at [1338, 238] on button "Actions" at bounding box center [1332, 236] width 65 height 28
click at [1282, 269] on span "Details" at bounding box center [1272, 265] width 44 height 11
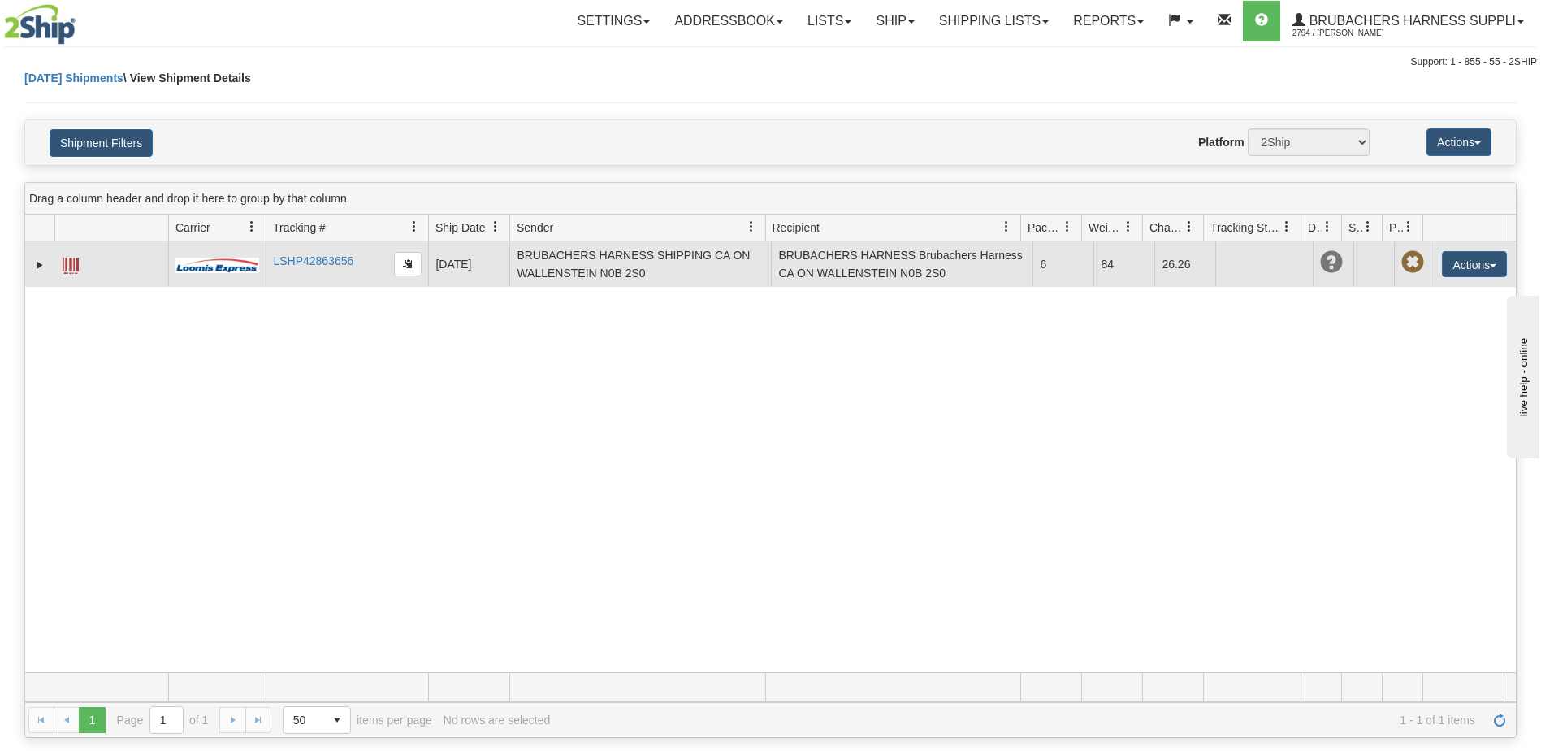
click at [84, 263] on td at bounding box center [111, 263] width 114 height 45
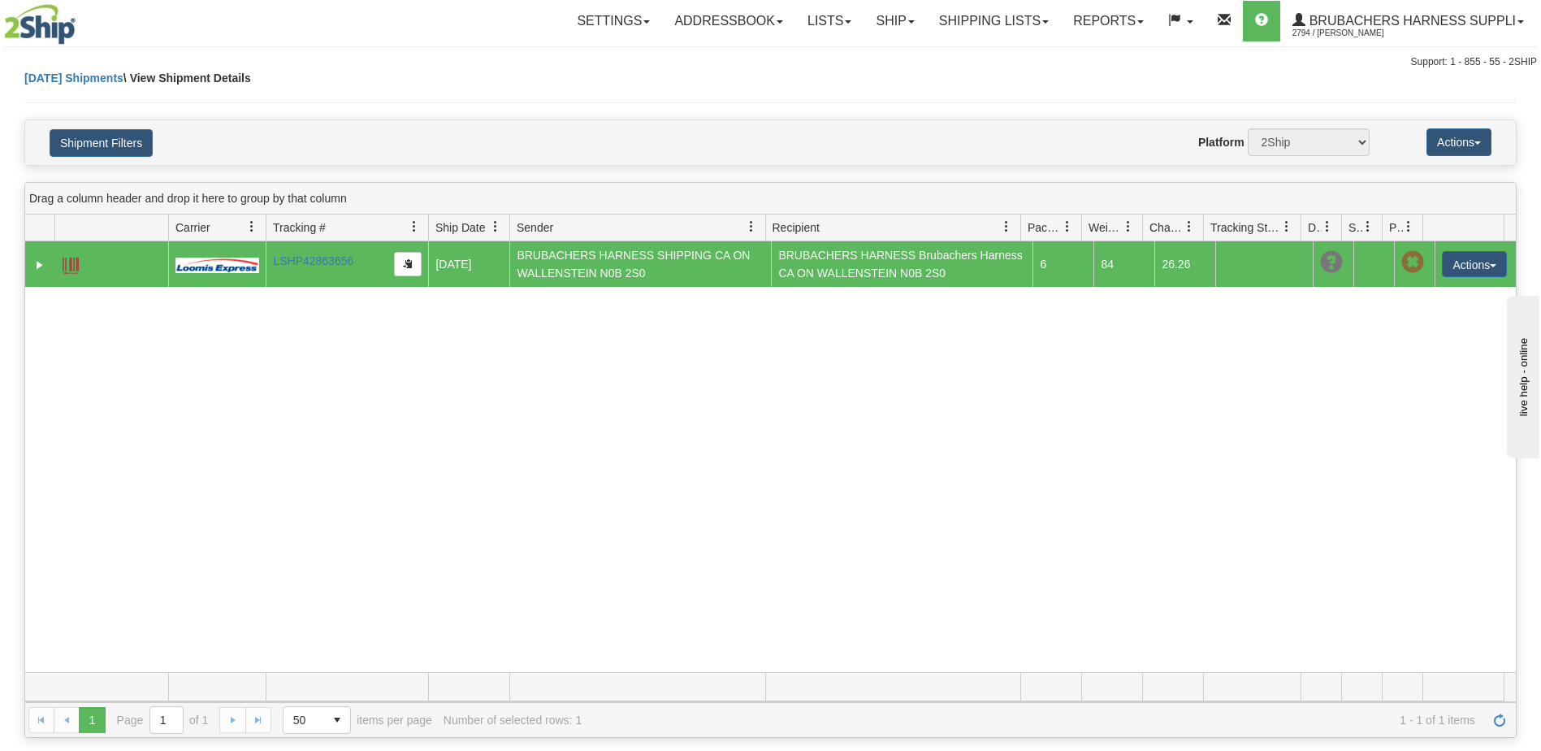
click at [55, 262] on td at bounding box center [111, 263] width 114 height 45
click at [67, 263] on span at bounding box center [71, 266] width 16 height 16
